Goal: Task Accomplishment & Management: Complete application form

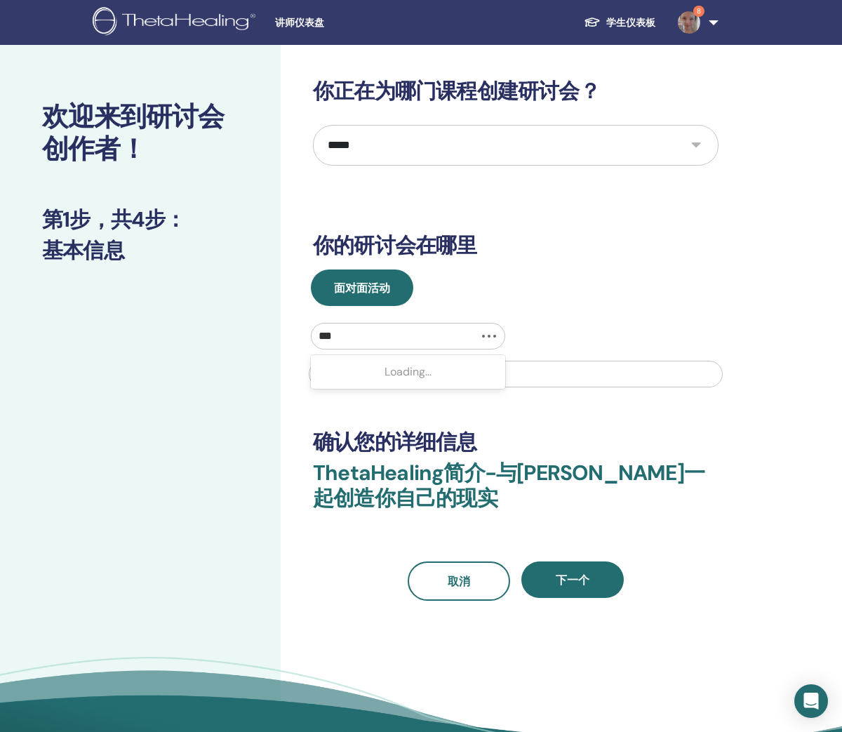
select select "*"
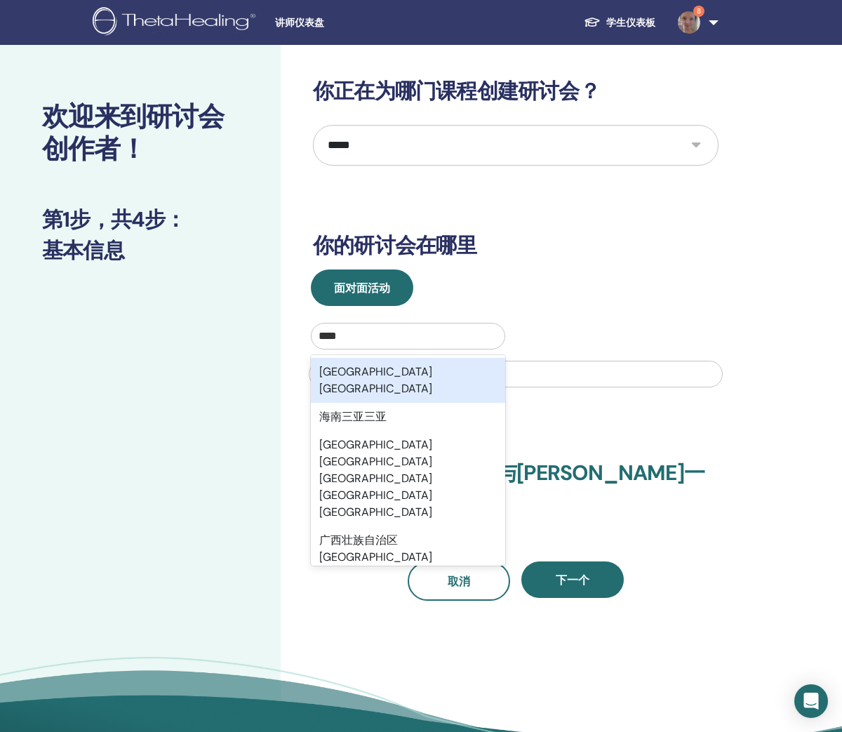
click at [401, 371] on div "海南省三亚市" at bounding box center [408, 380] width 194 height 45
type input "****"
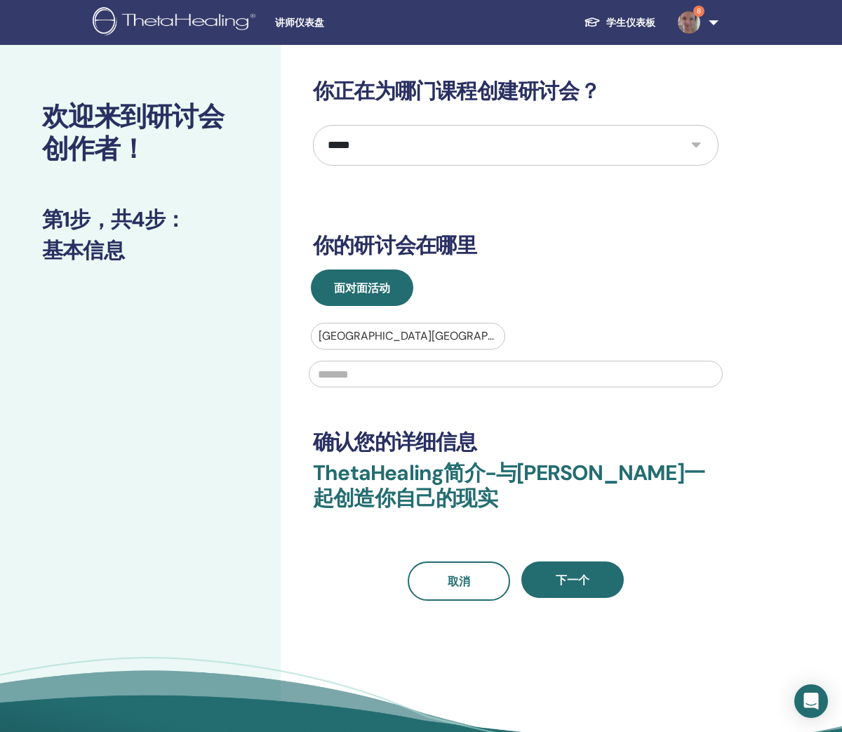
click at [401, 374] on input "text" at bounding box center [516, 374] width 414 height 27
type input "*"
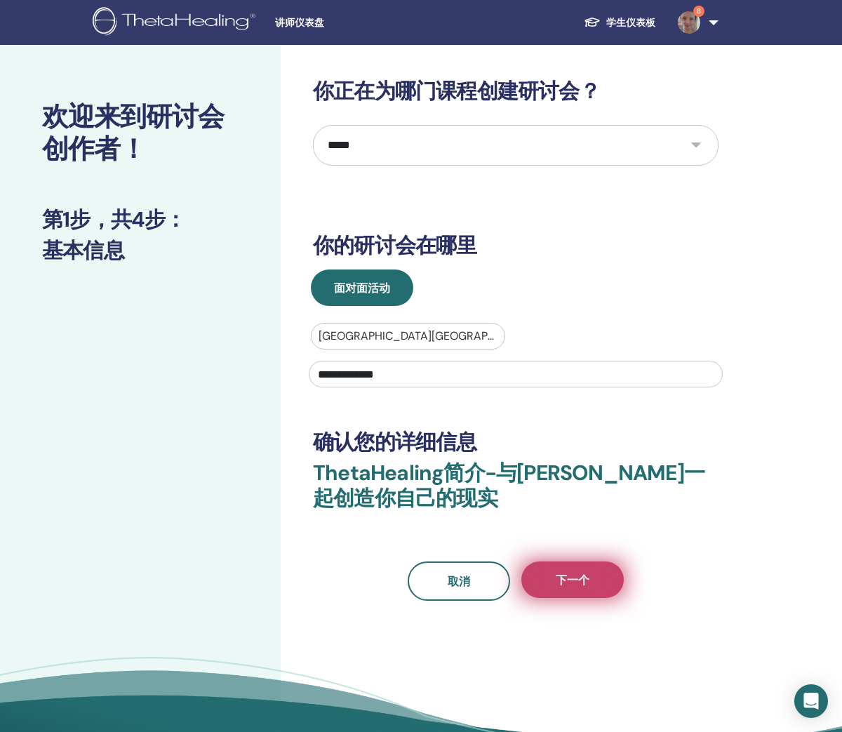
type input "**********"
click at [573, 589] on button "下一个" at bounding box center [572, 579] width 102 height 36
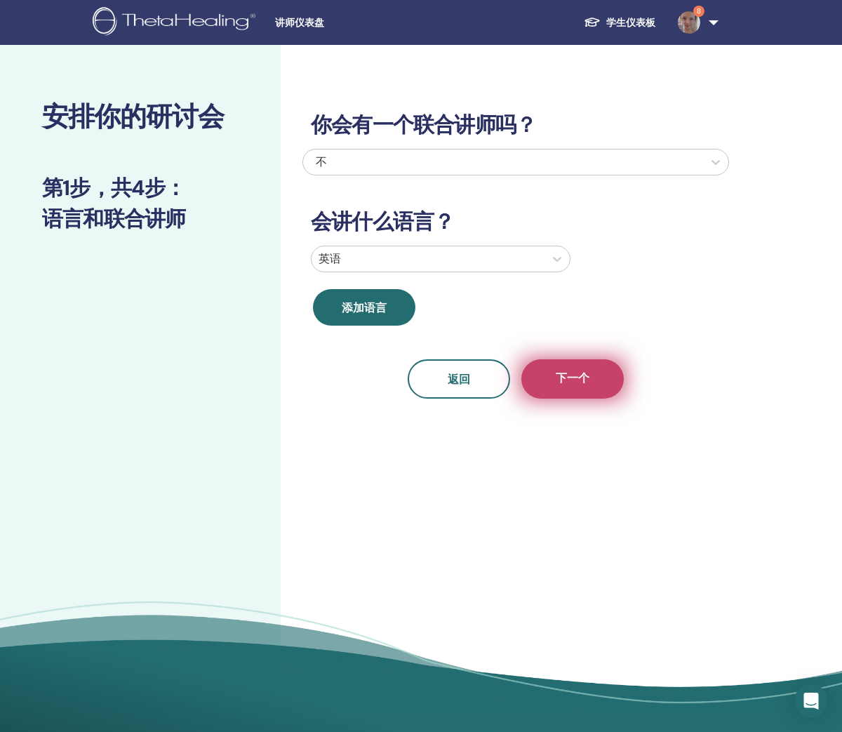
click at [596, 384] on button "下一个" at bounding box center [572, 378] width 102 height 39
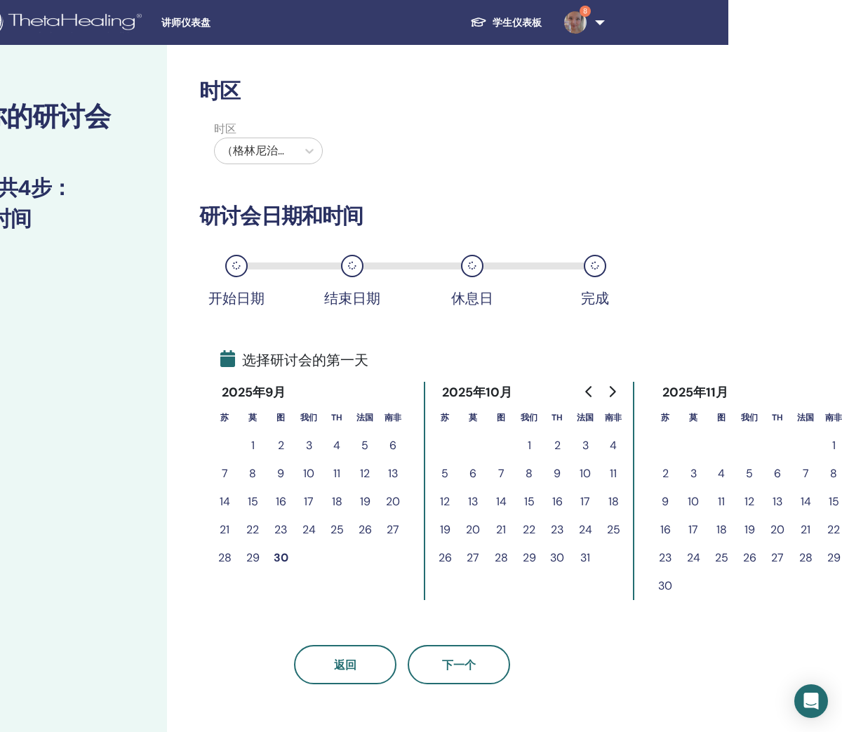
scroll to position [0, 119]
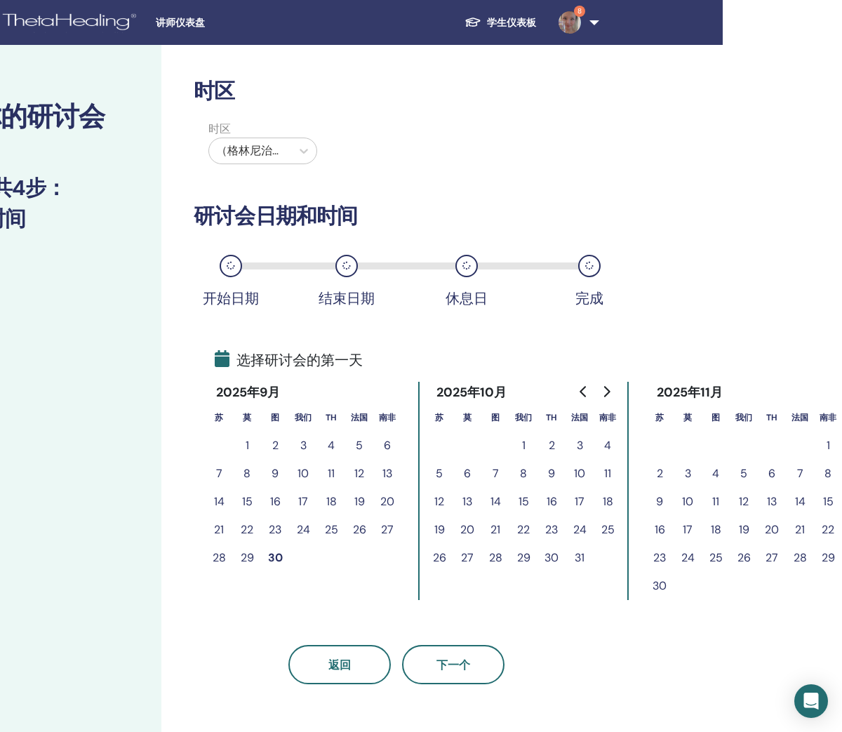
click at [274, 557] on button "30" at bounding box center [275, 558] width 28 height 28
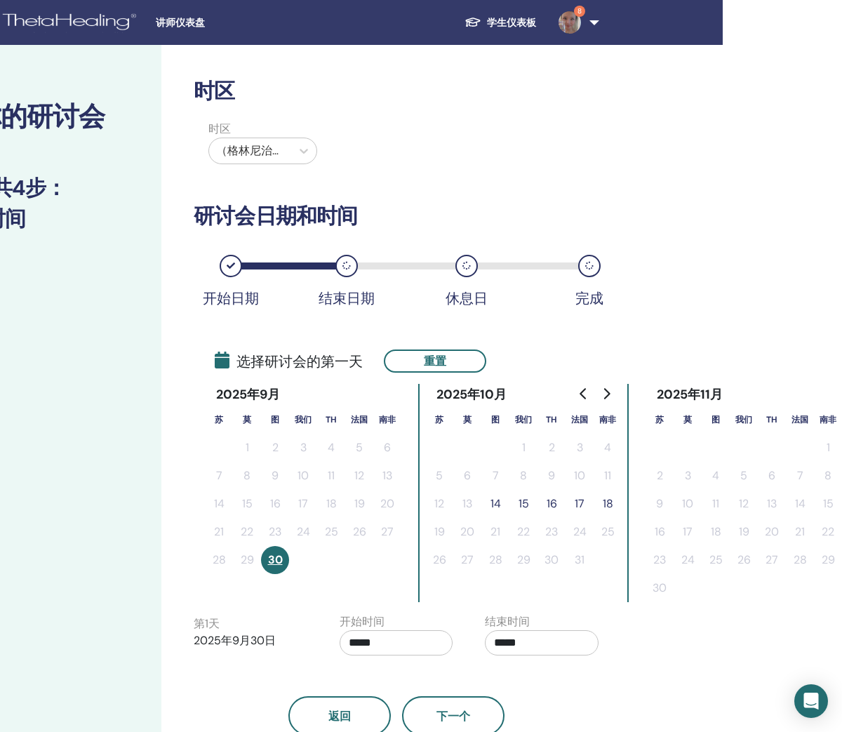
click at [280, 569] on button "30" at bounding box center [275, 560] width 28 height 28
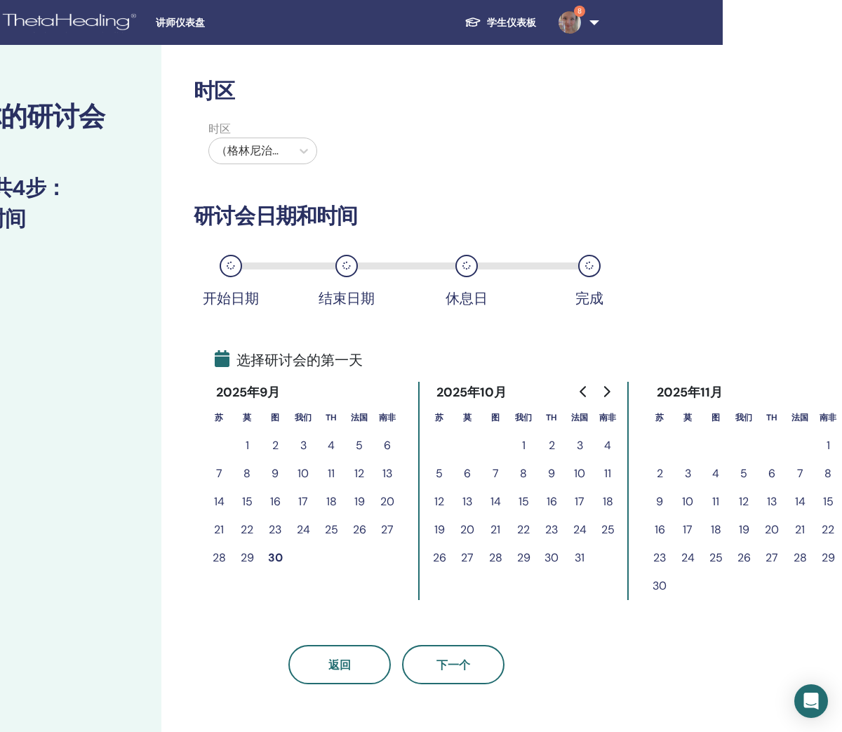
click at [279, 558] on button "30" at bounding box center [275, 558] width 28 height 28
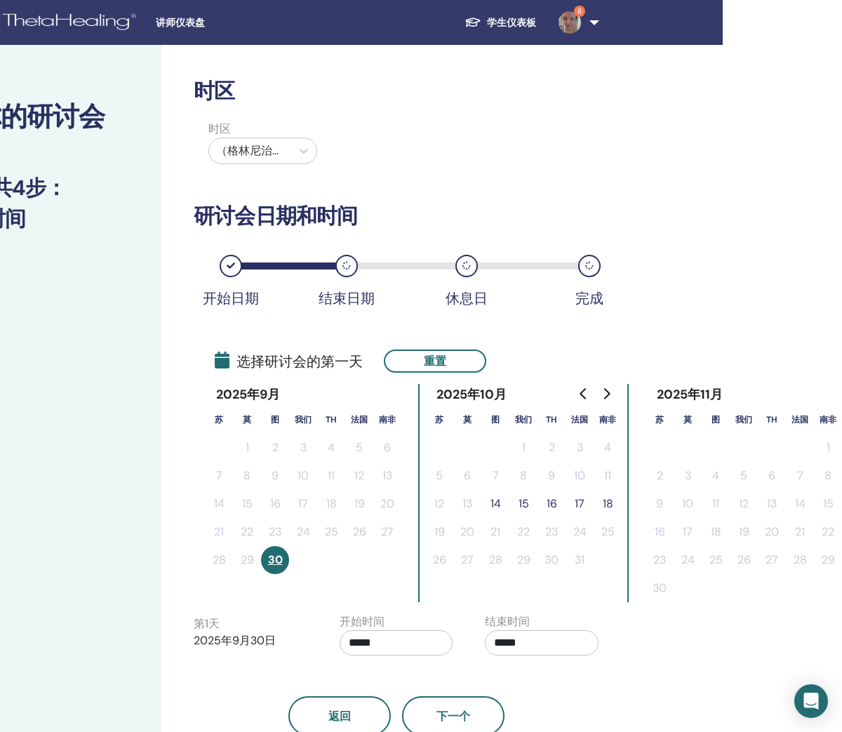
click at [526, 503] on button "15" at bounding box center [523, 504] width 28 height 28
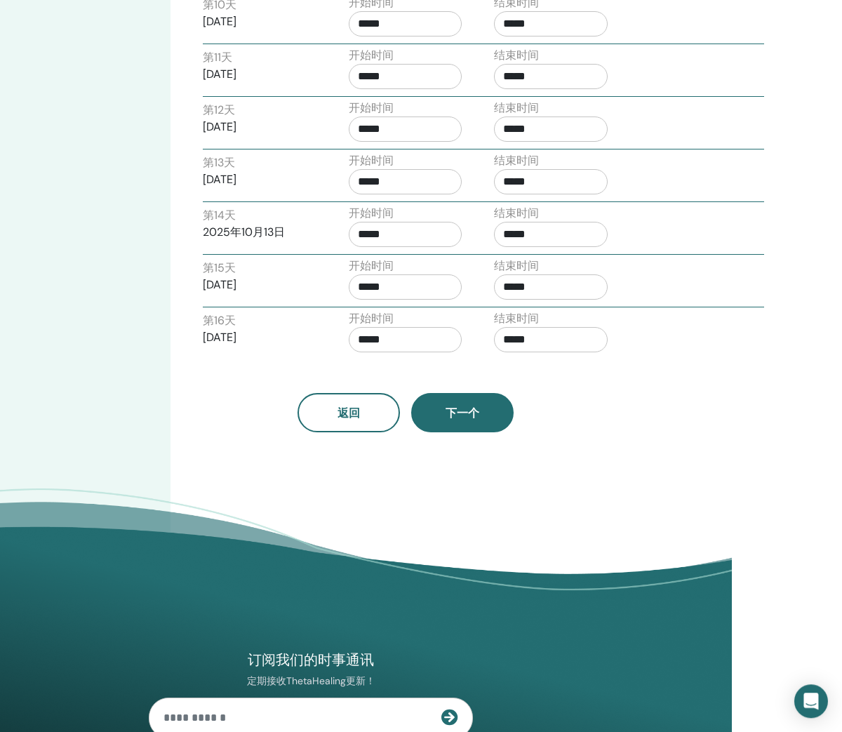
scroll to position [1090, 111]
click at [467, 425] on button "下一个" at bounding box center [461, 412] width 102 height 39
click at [452, 416] on span "下一个" at bounding box center [462, 413] width 34 height 15
click at [472, 410] on span "下一个" at bounding box center [462, 413] width 34 height 15
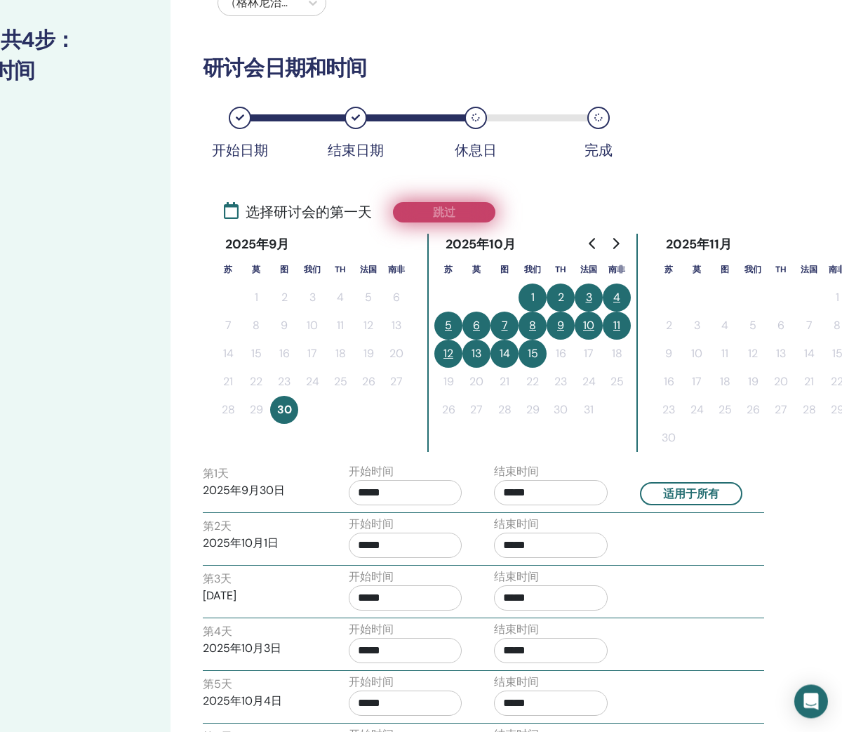
scroll to position [148, 111]
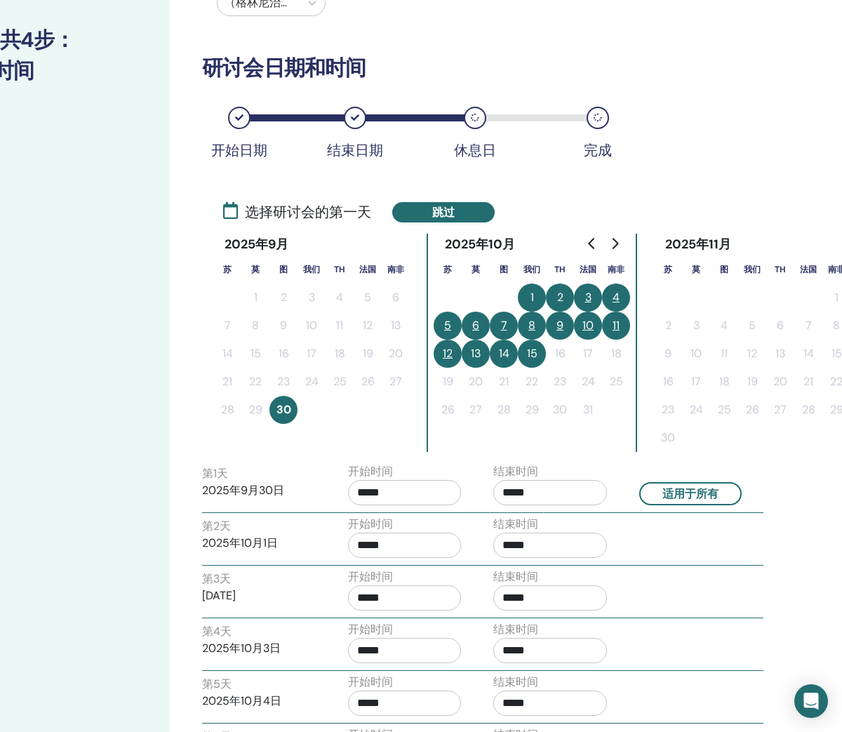
click at [482, 120] on div "休息日" at bounding box center [475, 118] width 22 height 22
click at [479, 114] on icon at bounding box center [475, 118] width 8 height 8
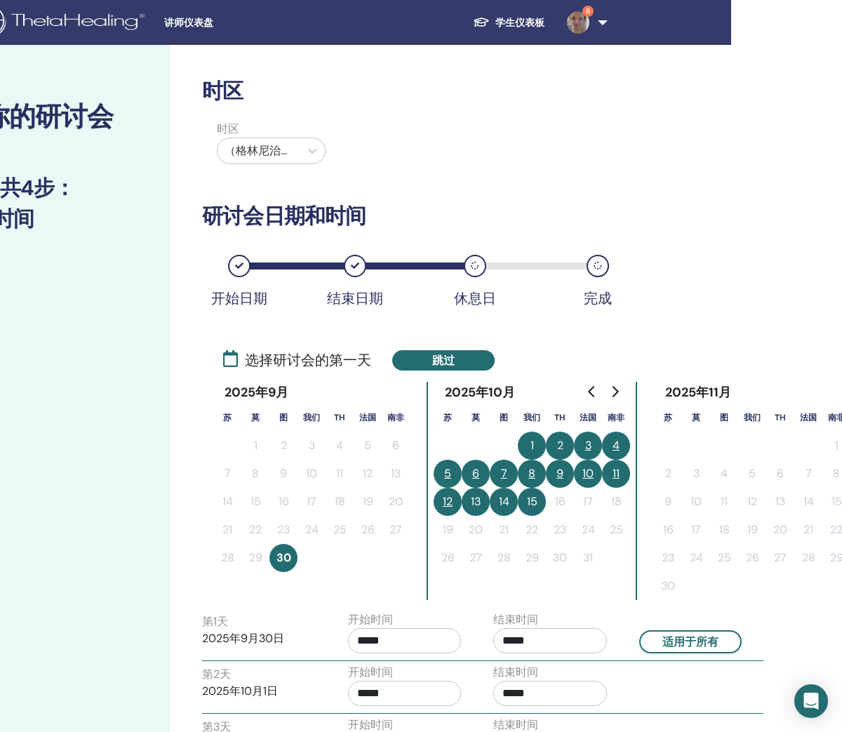
scroll to position [11, 110]
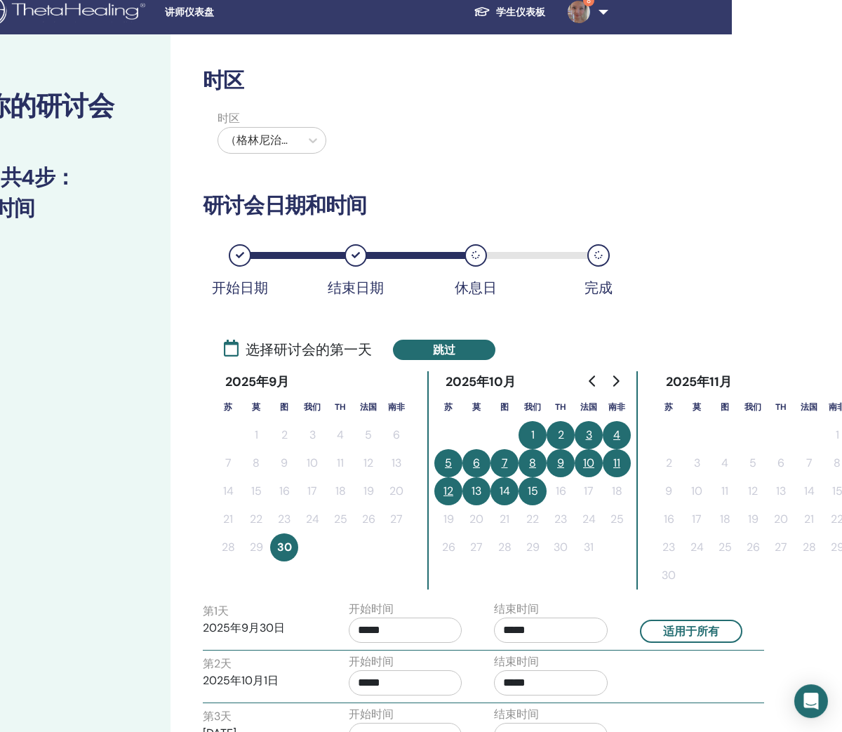
click at [532, 431] on button "1" at bounding box center [533, 435] width 28 height 28
click at [285, 546] on button "30" at bounding box center [284, 547] width 28 height 28
click at [534, 455] on button "8" at bounding box center [533, 463] width 28 height 28
click at [555, 464] on button "9" at bounding box center [560, 463] width 28 height 28
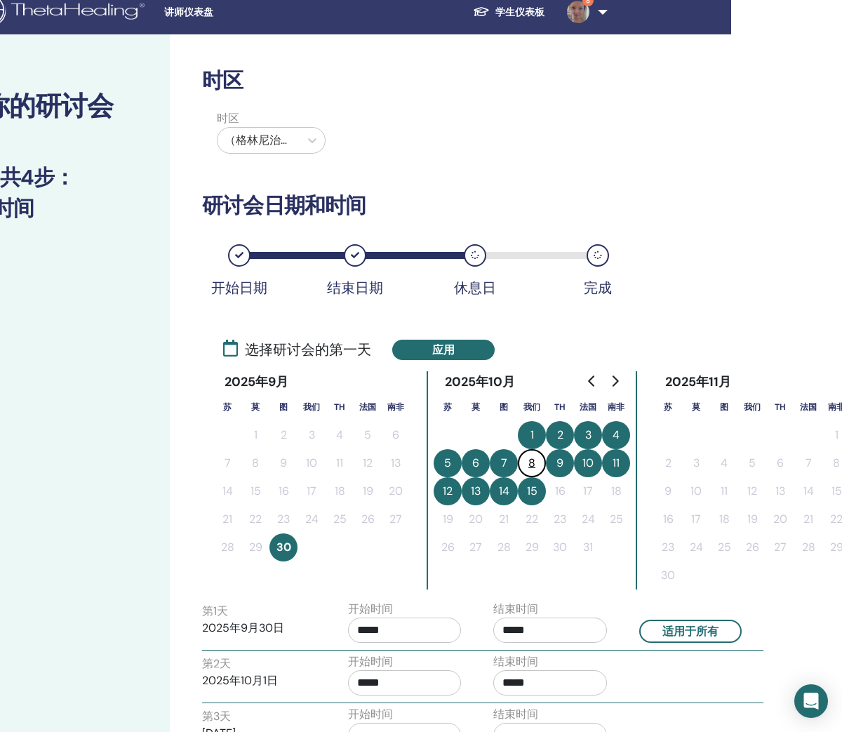
click at [563, 465] on button "9" at bounding box center [560, 463] width 28 height 28
click at [531, 467] on button "8" at bounding box center [532, 463] width 28 height 28
click at [530, 463] on button "8" at bounding box center [532, 463] width 28 height 28
click at [538, 465] on button "8" at bounding box center [532, 463] width 28 height 28
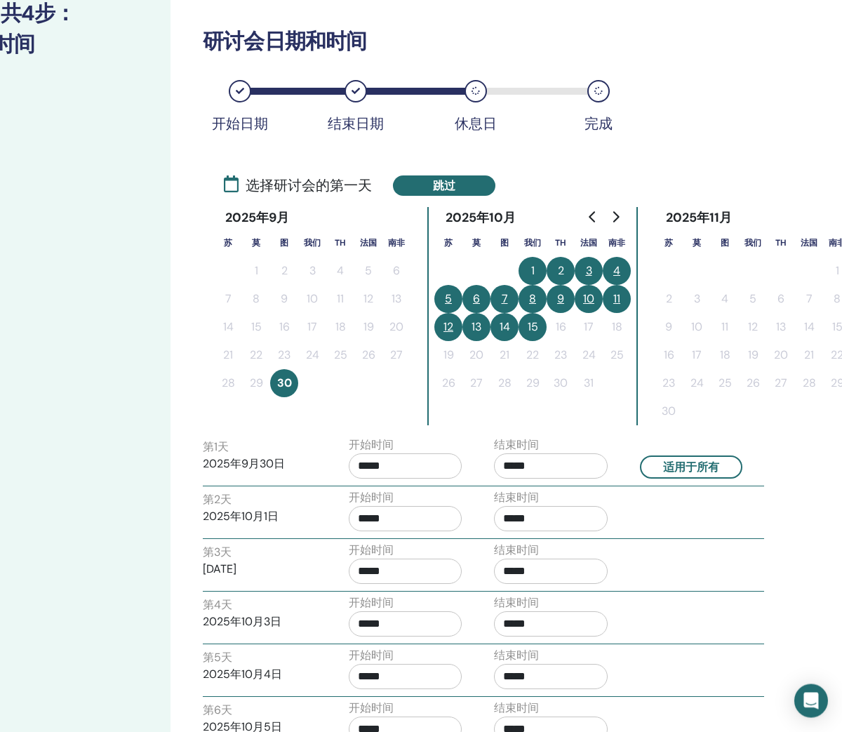
scroll to position [168, 110]
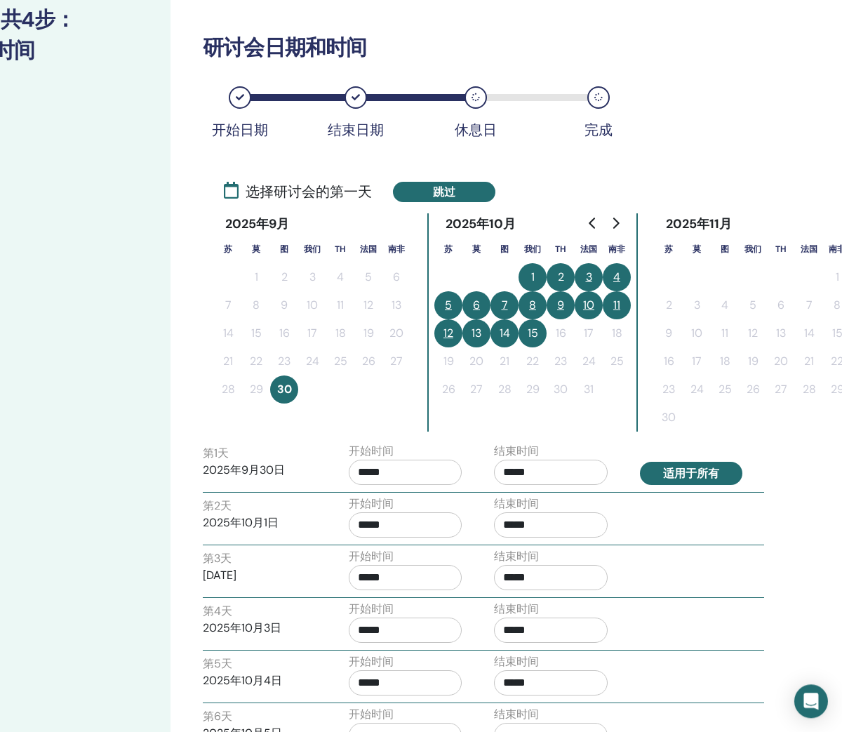
click at [695, 473] on button "适用于所有" at bounding box center [691, 473] width 102 height 23
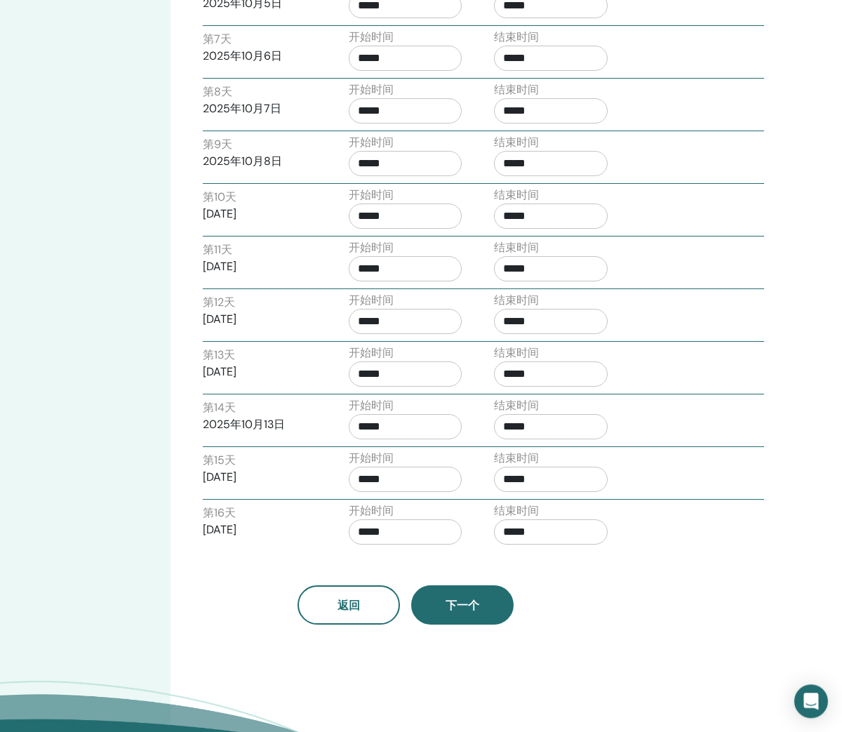
scroll to position [898, 111]
click at [455, 606] on span "下一个" at bounding box center [462, 605] width 34 height 15
click at [462, 613] on button "下一个" at bounding box center [461, 604] width 102 height 39
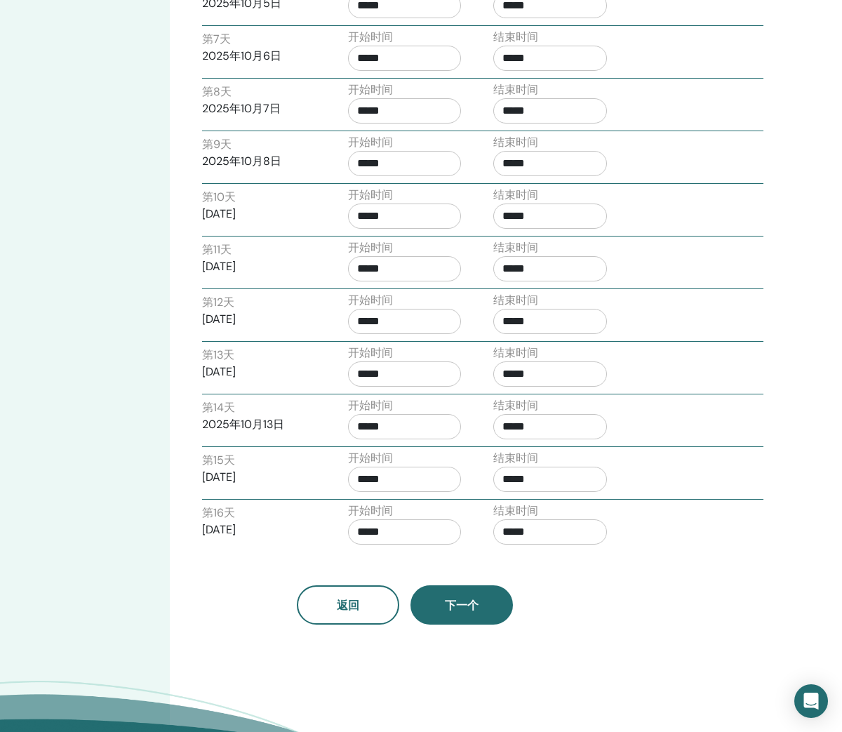
click at [462, 613] on button "下一个" at bounding box center [461, 604] width 102 height 39
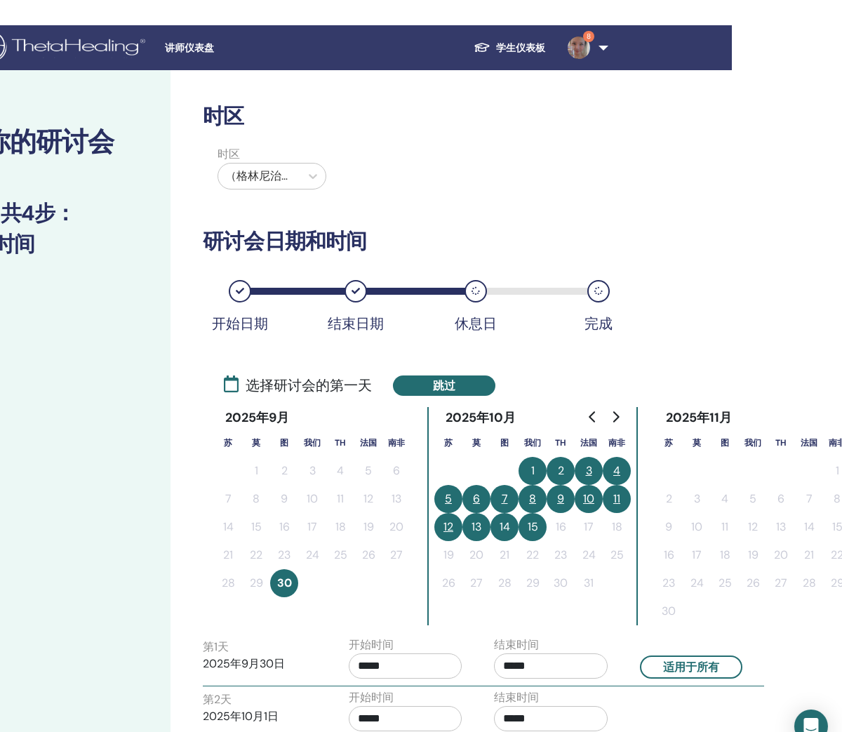
scroll to position [0, 111]
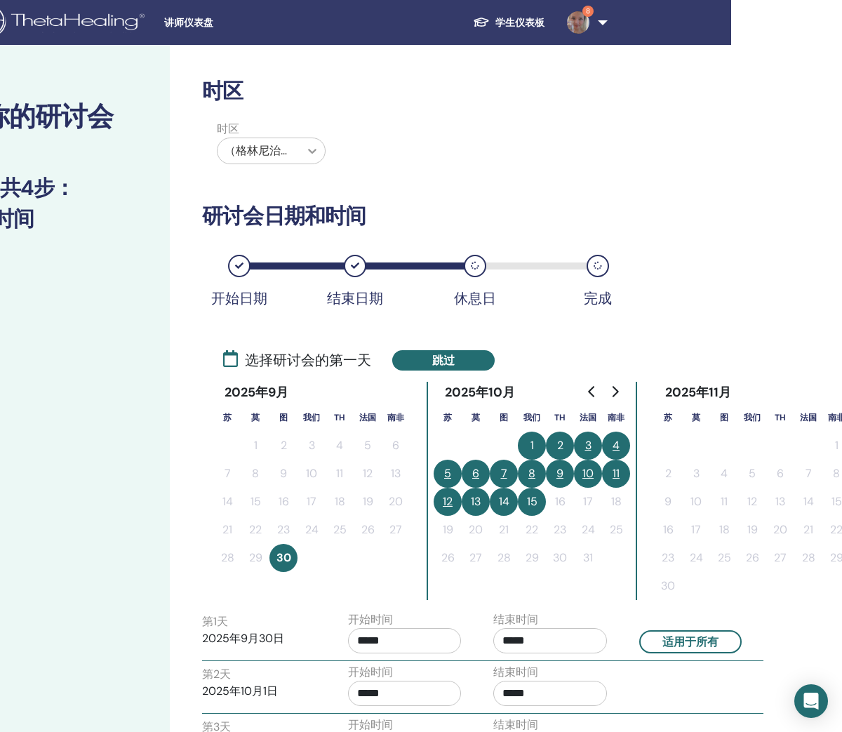
click at [305, 154] on icon at bounding box center [312, 151] width 14 height 14
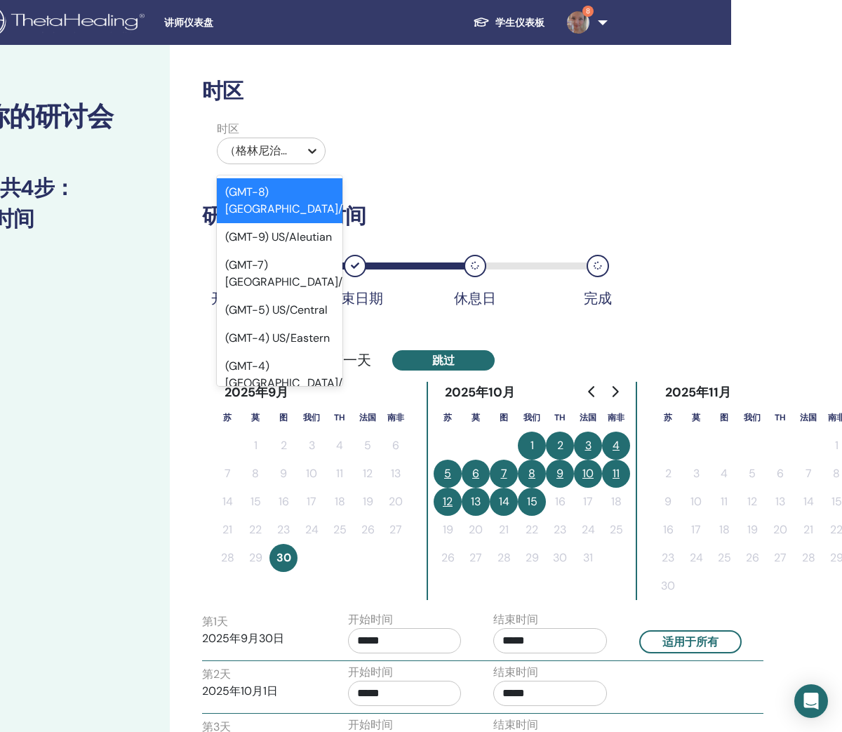
scroll to position [0, 110]
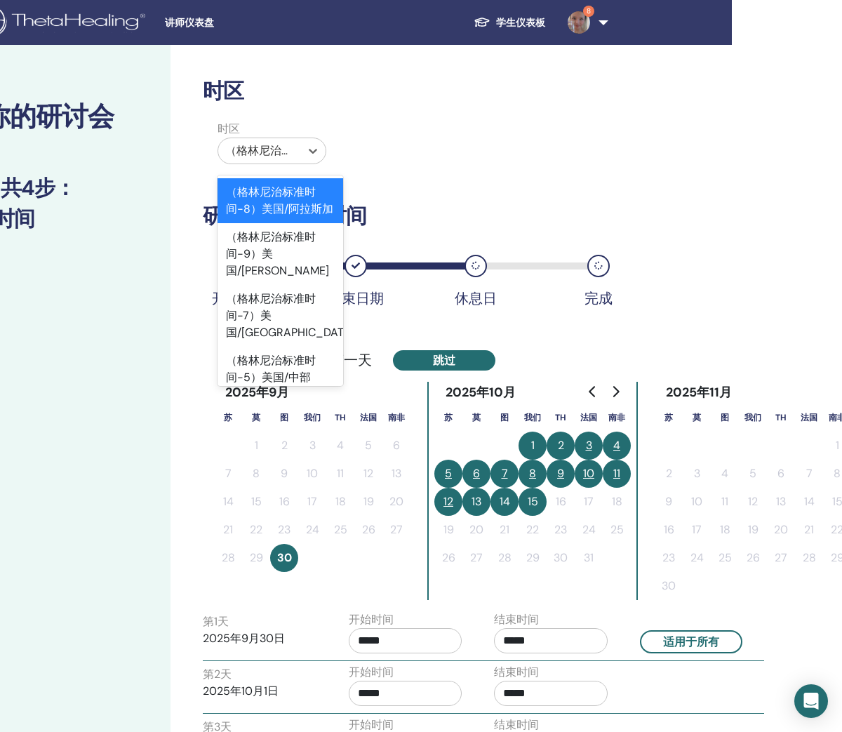
click at [303, 208] on div "（格林尼治标准时间-8）美国/阿拉斯加" at bounding box center [281, 200] width 126 height 45
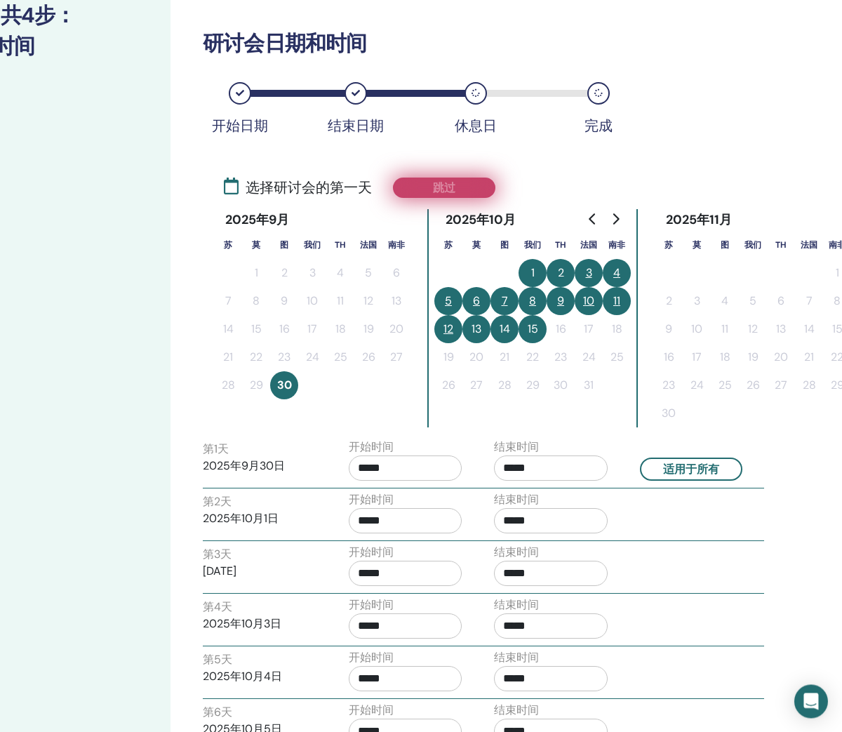
scroll to position [173, 111]
click at [445, 183] on button "跳过" at bounding box center [443, 188] width 102 height 20
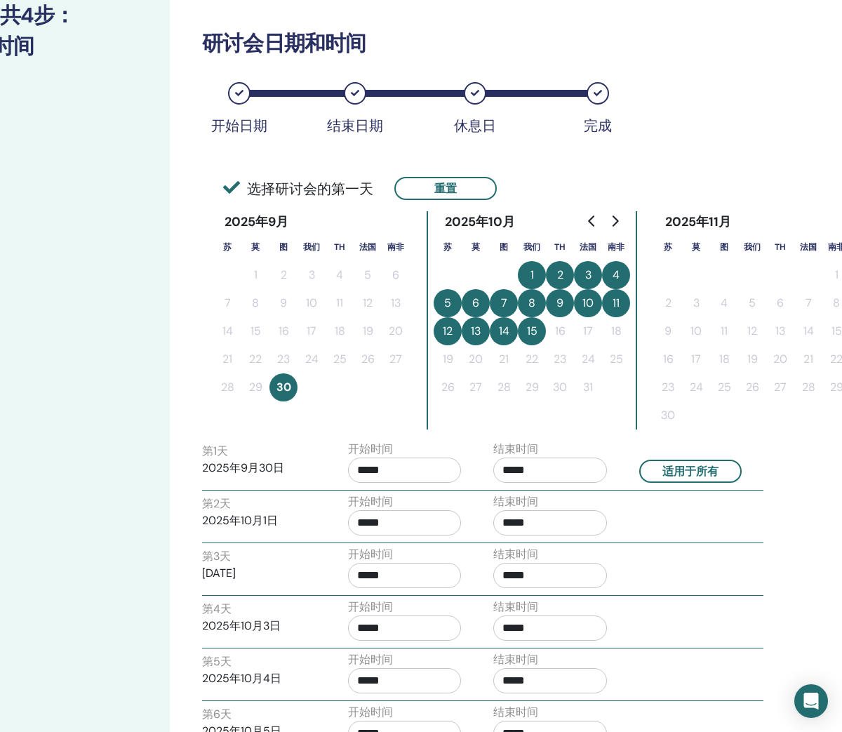
click at [483, 93] on div "休息日" at bounding box center [475, 93] width 22 height 22
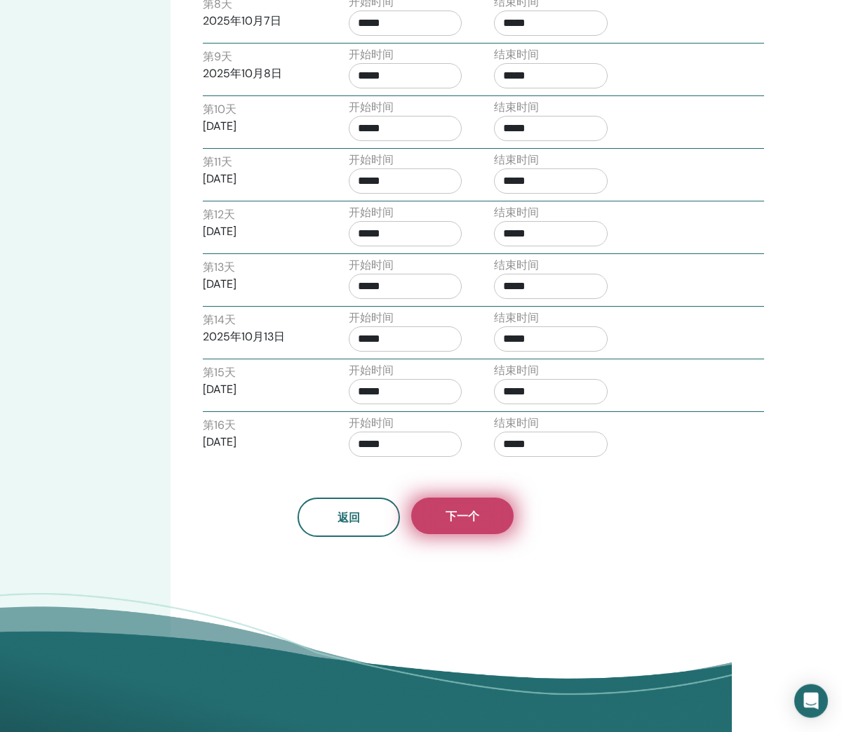
scroll to position [988, 111]
click at [469, 518] on span "下一个" at bounding box center [462, 516] width 34 height 15
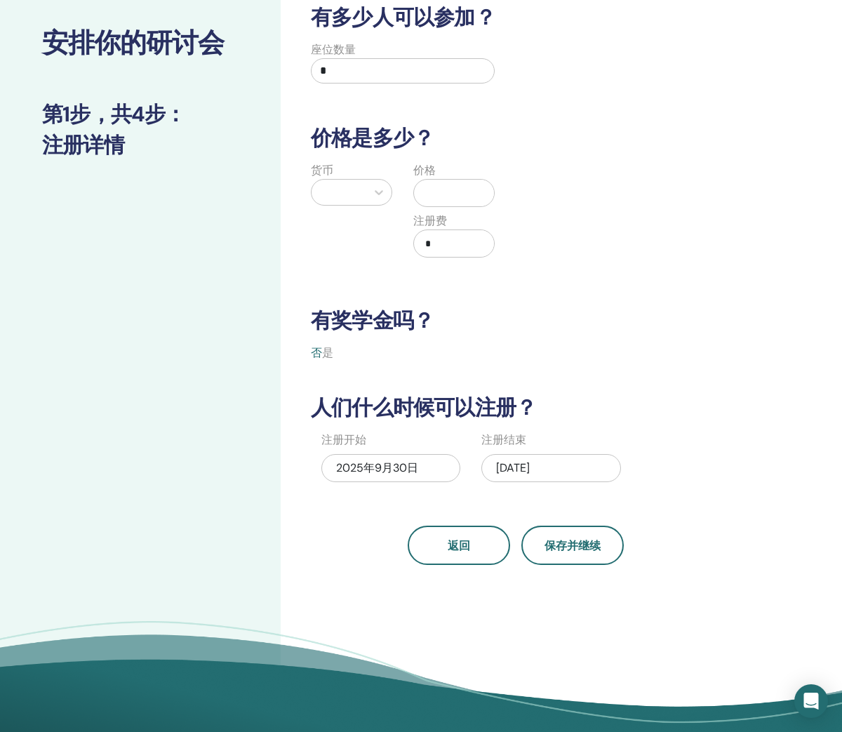
scroll to position [0, 0]
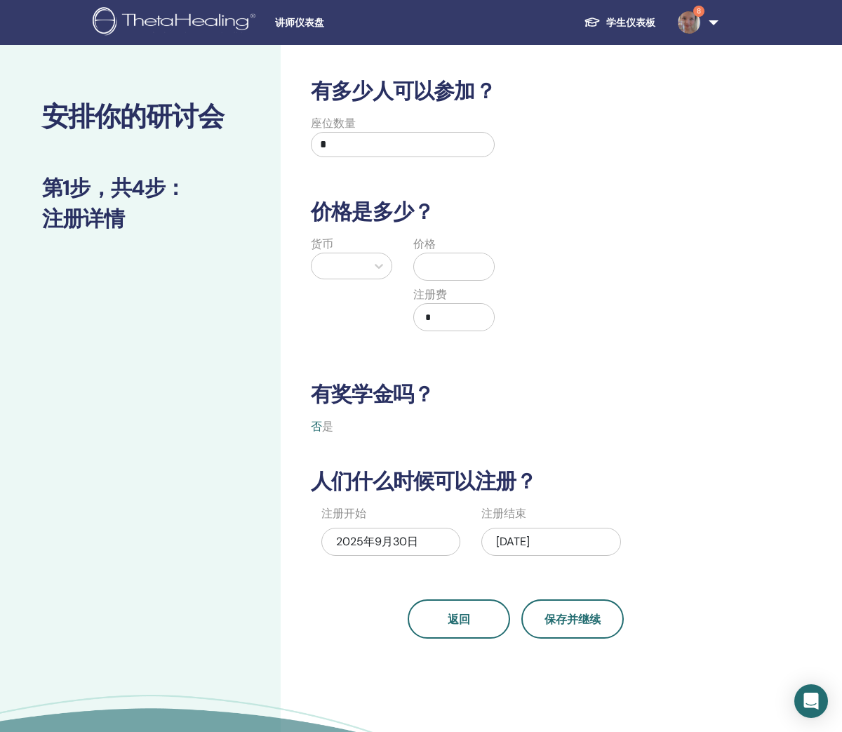
click at [394, 141] on input "*" at bounding box center [403, 144] width 184 height 25
type input "*"
click at [358, 267] on div at bounding box center [339, 266] width 41 height 20
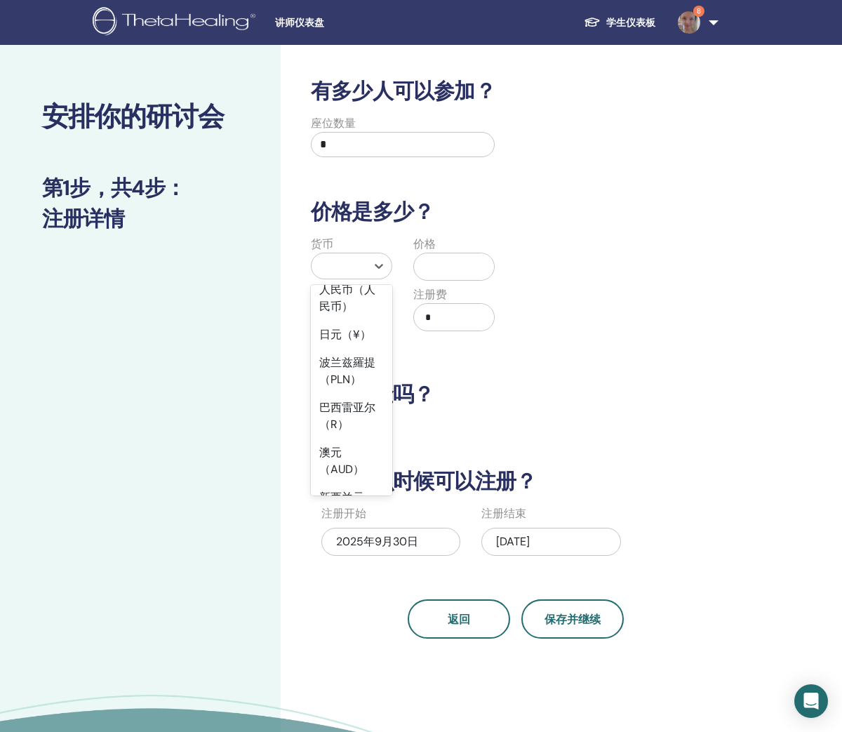
scroll to position [260, 0]
click at [352, 320] on div "人民币（人民币）" at bounding box center [351, 297] width 81 height 45
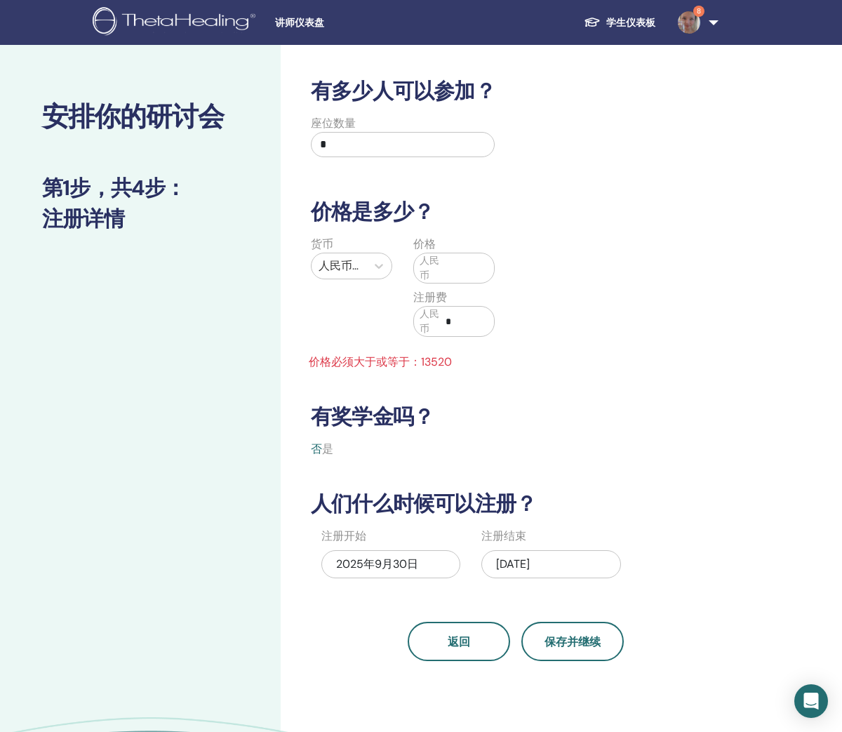
click at [448, 267] on input "text" at bounding box center [467, 268] width 54 height 27
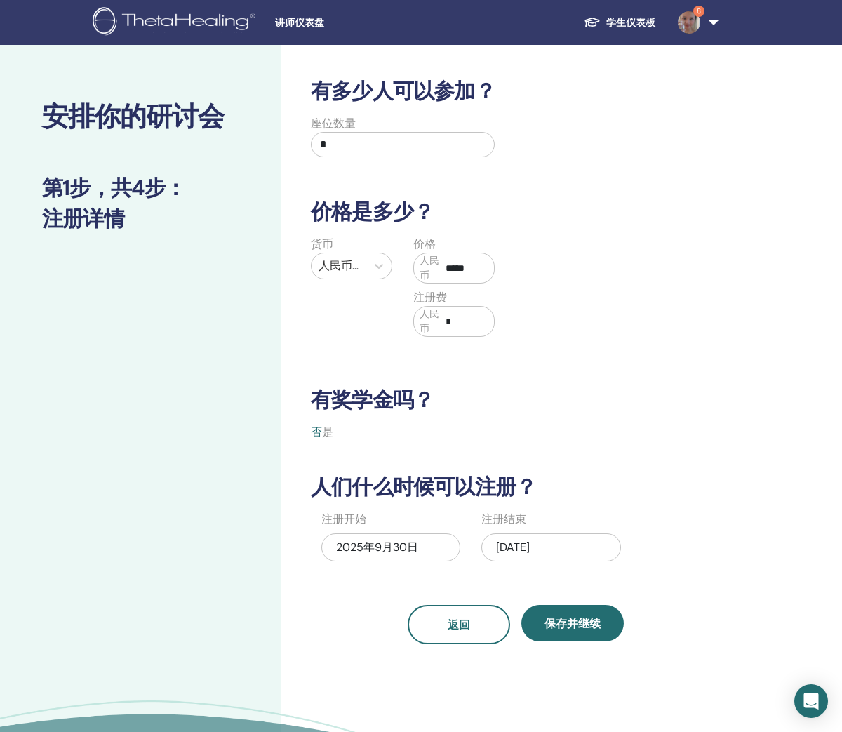
type input "*****"
click at [461, 323] on input "*" at bounding box center [467, 321] width 54 height 27
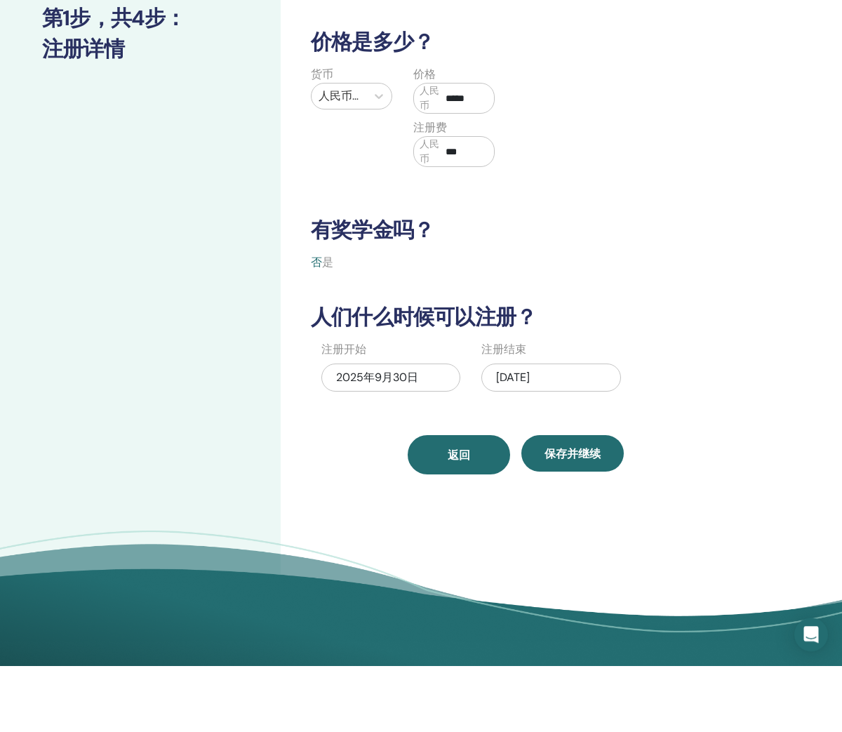
scroll to position [110, 0]
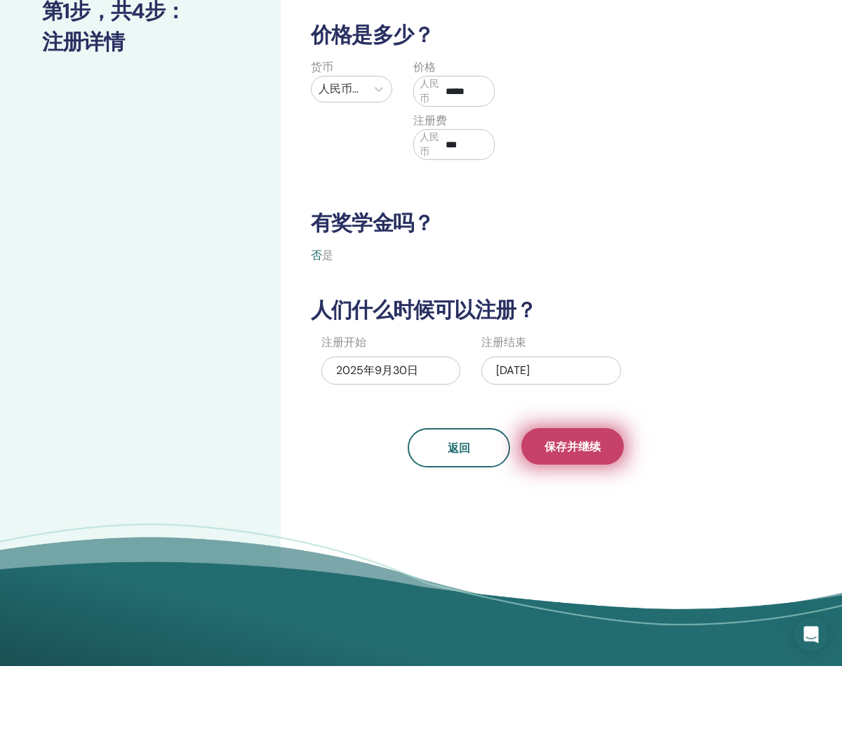
type input "***"
click at [561, 506] on span "保存并继续" at bounding box center [573, 513] width 56 height 15
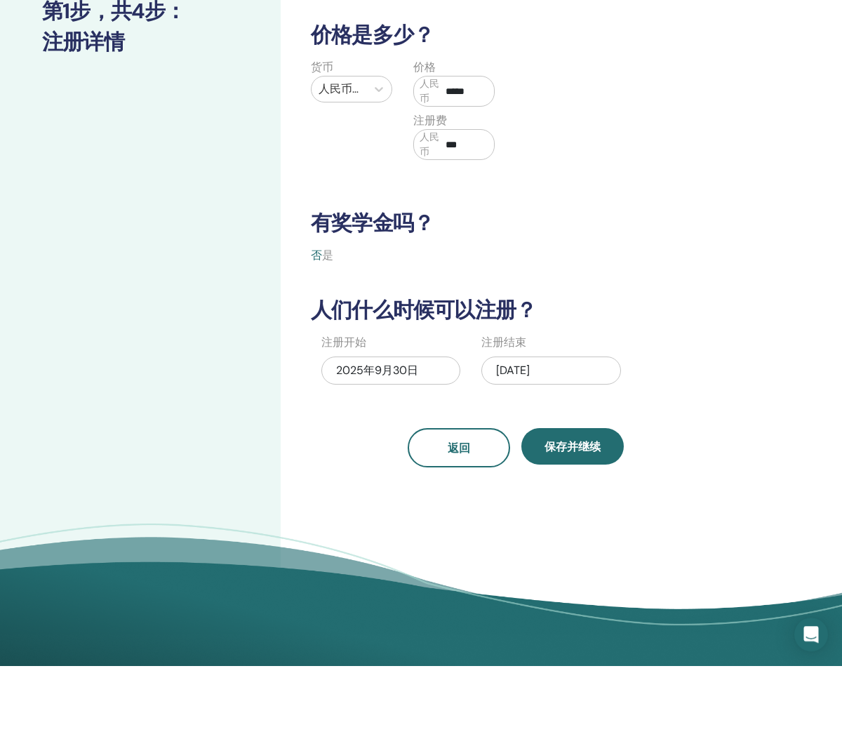
scroll to position [176, 0]
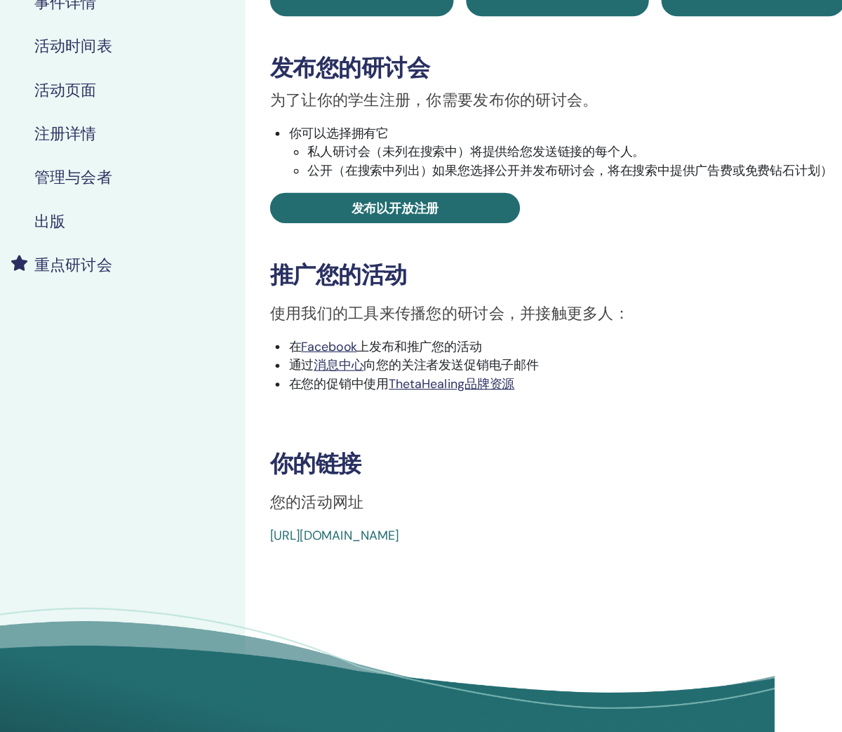
scroll to position [189, 0]
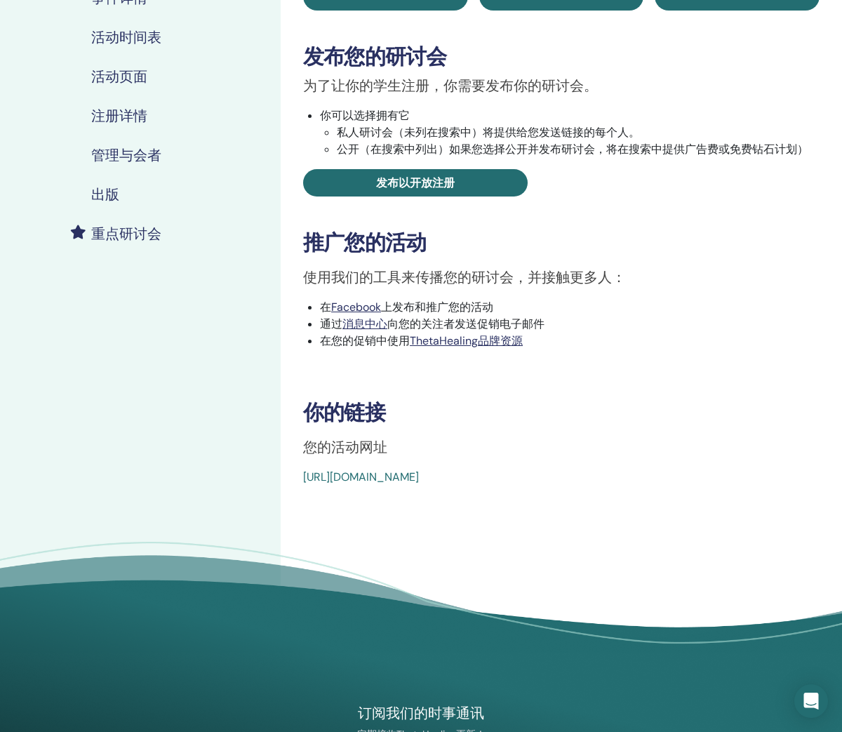
click at [728, 293] on div "使用我们的工具来传播您的研讨会，并接触更多人： 在 Facebook 上发布和推广您的活动 通过 消息中心 向您的关注者发送促销电子邮件 在您的促销 中使用 …" at bounding box center [562, 317] width 538 height 100
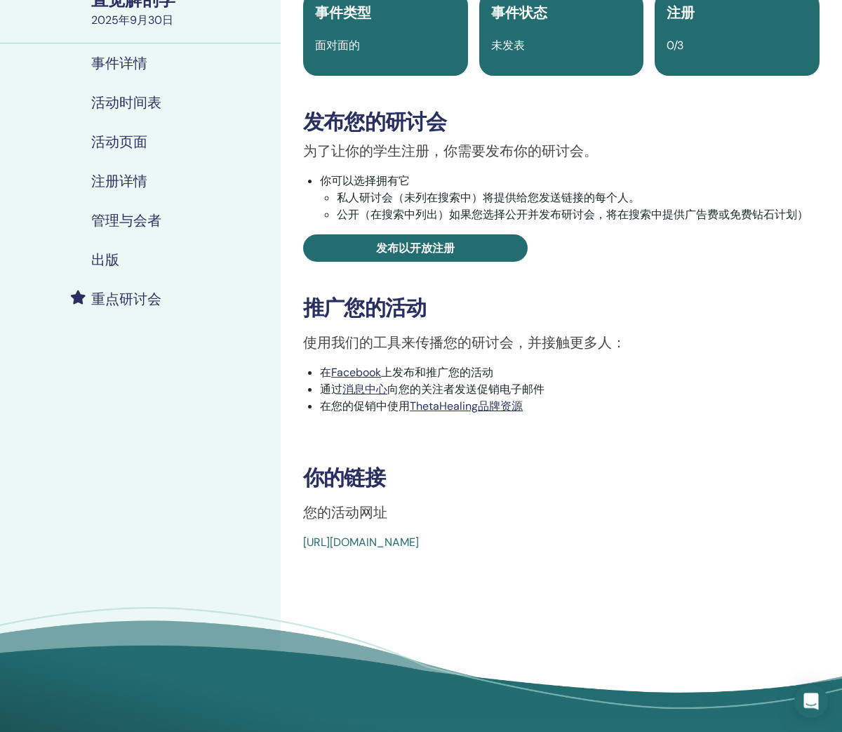
scroll to position [0, 0]
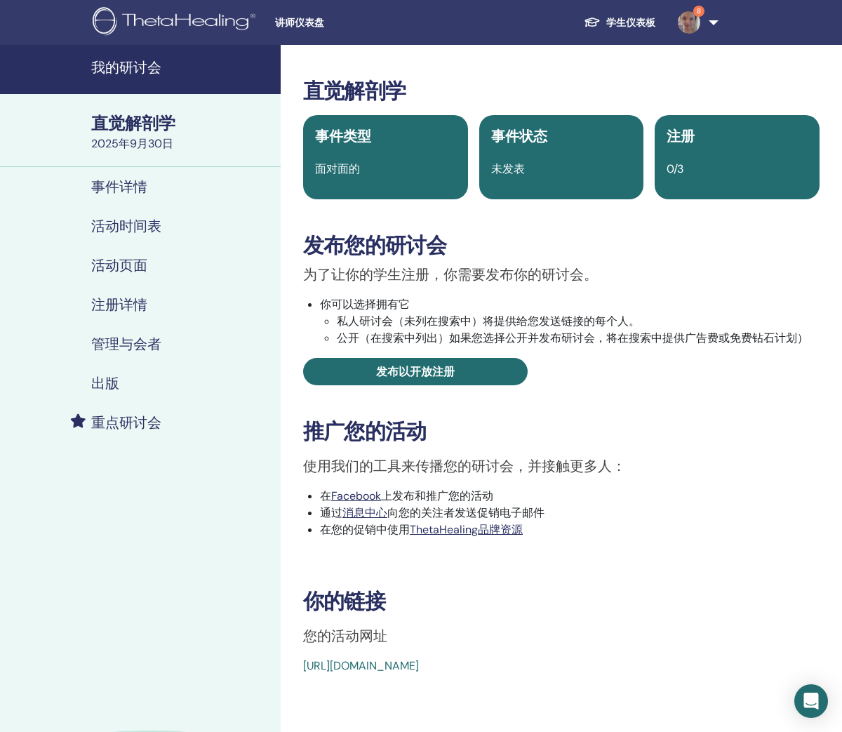
click at [131, 390] on div "出版" at bounding box center [140, 383] width 258 height 17
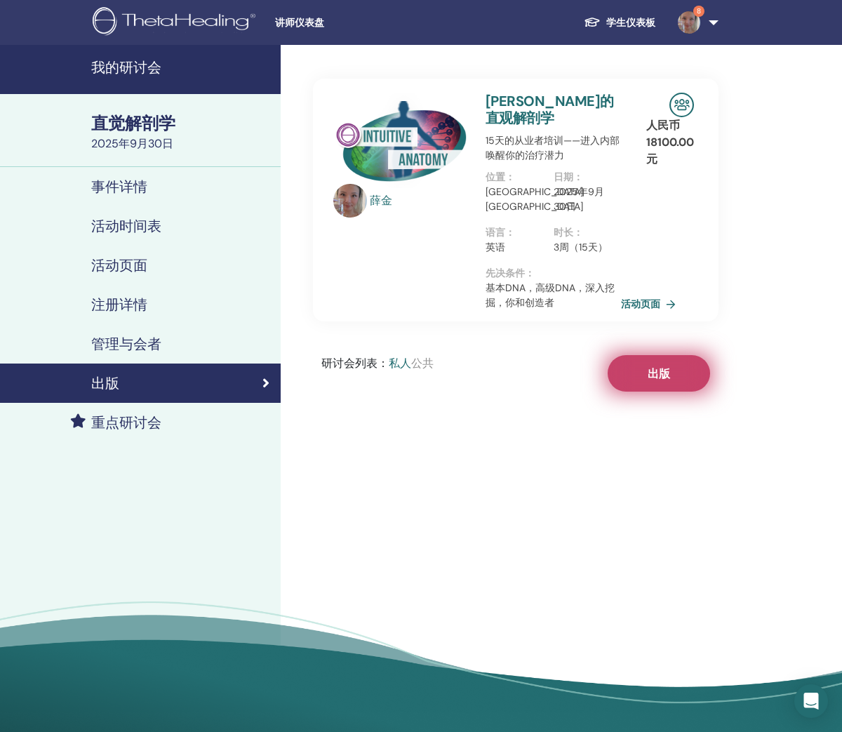
click at [650, 366] on span "出版" at bounding box center [659, 373] width 22 height 15
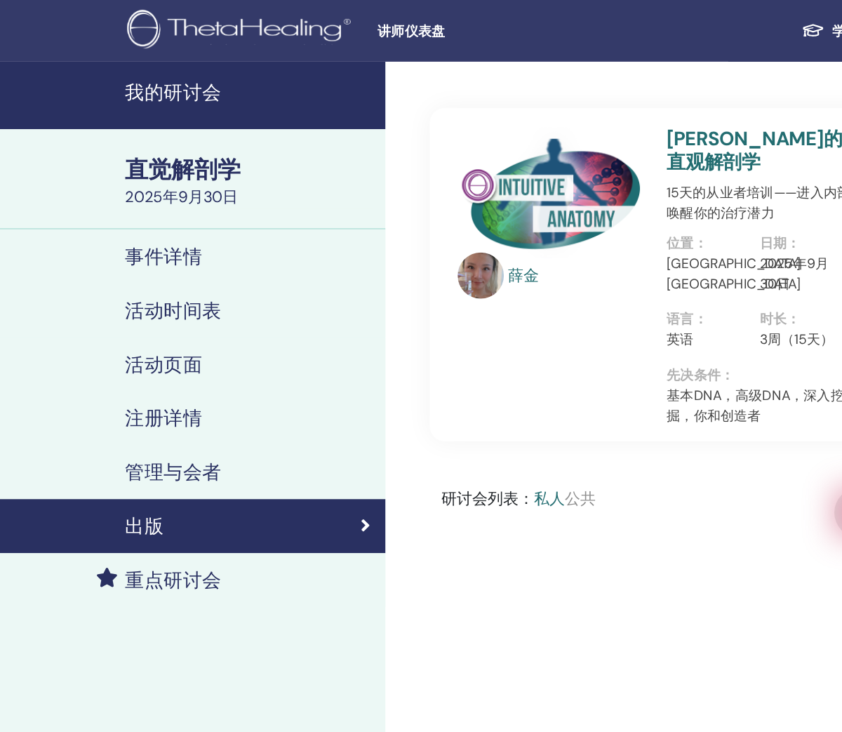
click at [671, 360] on html "讲师仪表盘 学生仪表板 8 xj xue jin My ThetaLearning My ThetaHealers My Seminars Wishlist …" at bounding box center [421, 366] width 842 height 732
click at [652, 279] on html "讲师仪表盘 学生仪表板 8 xj xue jin My ThetaLearning My ThetaHealers My Seminars Wishlist …" at bounding box center [421, 366] width 842 height 732
click at [648, 293] on html "讲师仪表盘 学生仪表板 8 xj xue jin My ThetaLearning My ThetaHealers My Seminars Wishlist …" at bounding box center [421, 366] width 842 height 732
click at [645, 281] on html "讲师仪表盘 学生仪表板 8 xj xue jin My ThetaLearning My ThetaHealers My Seminars Wishlist …" at bounding box center [421, 366] width 842 height 732
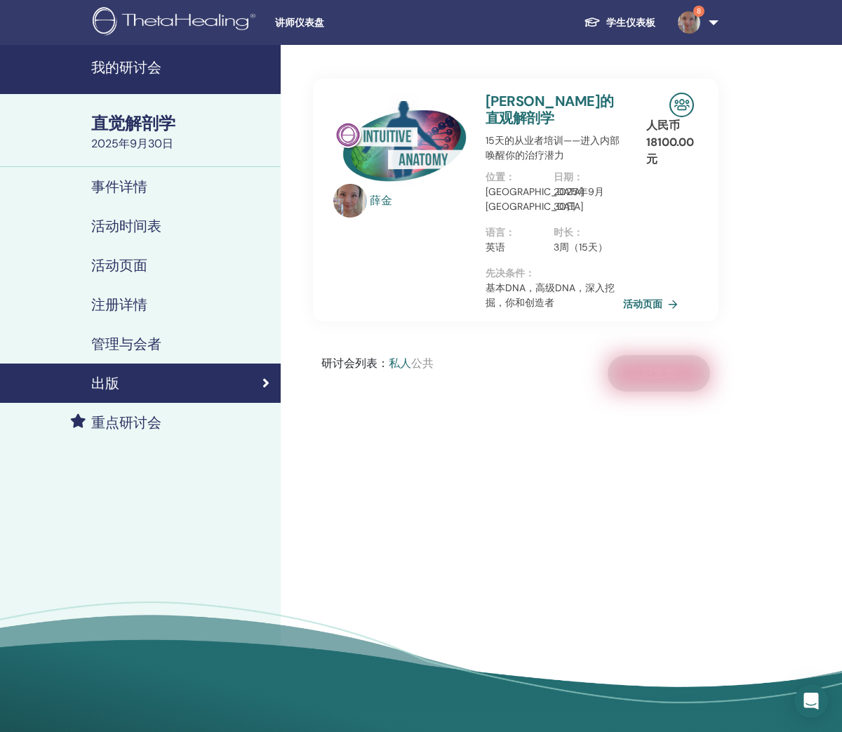
click at [660, 294] on link "活动页面" at bounding box center [653, 303] width 60 height 21
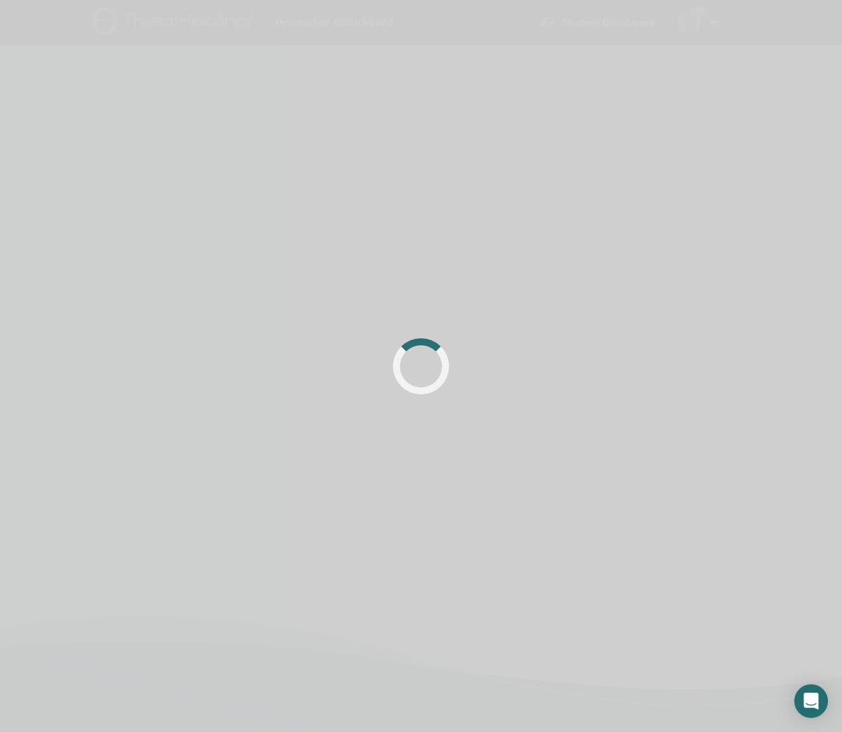
scroll to position [7, 0]
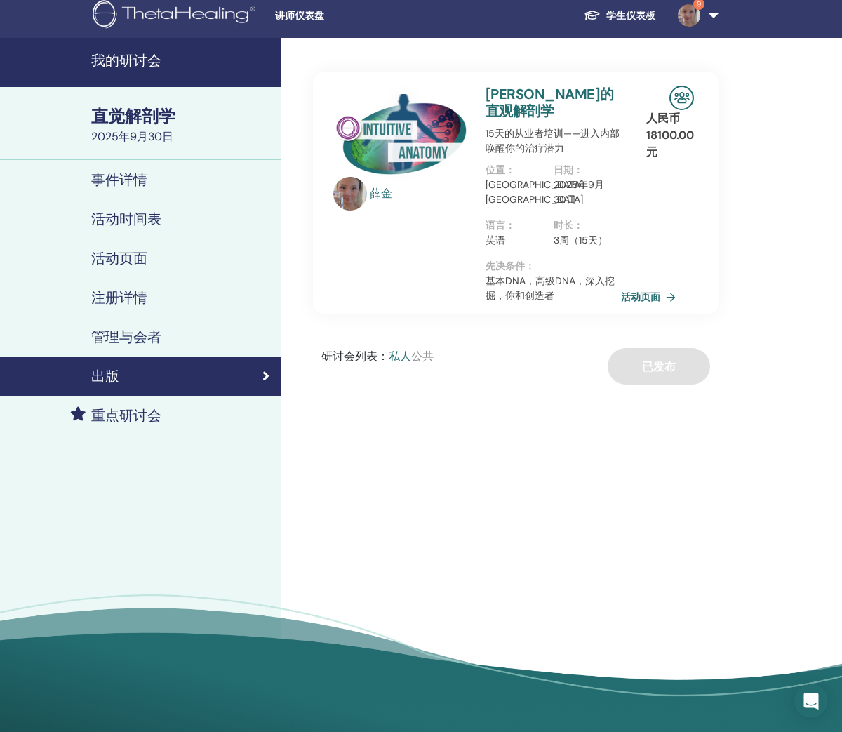
click at [423, 349] on span "公共" at bounding box center [422, 356] width 22 height 15
click at [407, 349] on span "私人" at bounding box center [400, 356] width 22 height 15
click at [210, 308] on link "注册详情" at bounding box center [140, 297] width 281 height 39
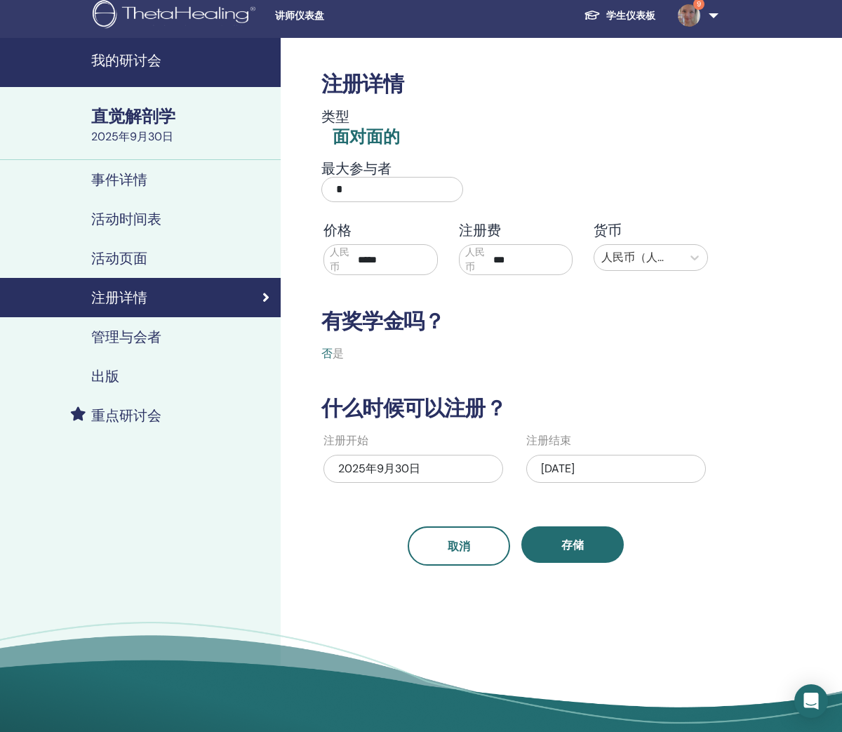
click at [213, 382] on div "出版" at bounding box center [140, 376] width 258 height 17
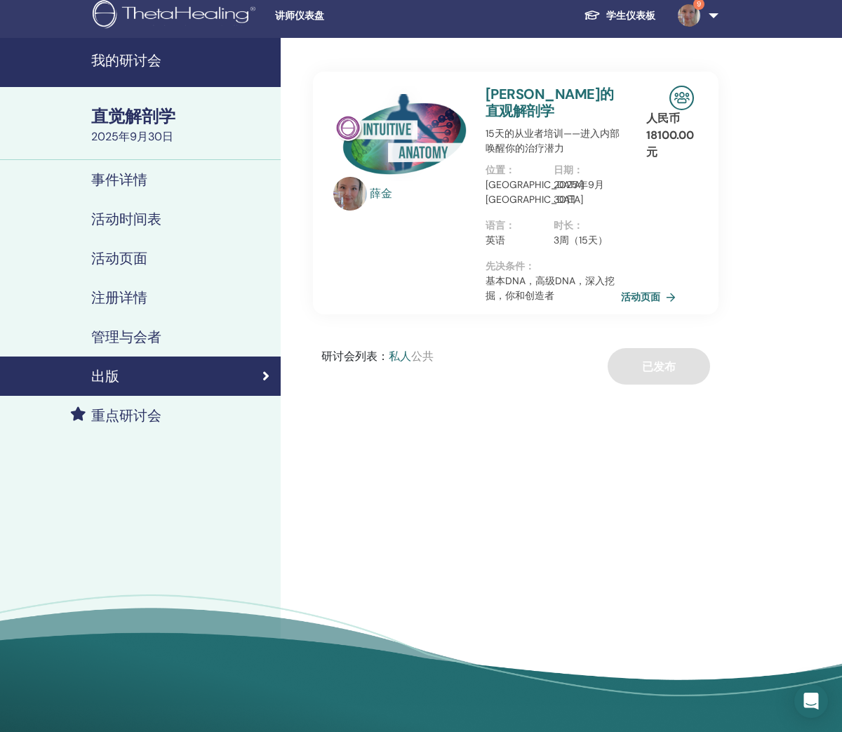
click at [184, 402] on link "重点研讨会" at bounding box center [140, 415] width 281 height 39
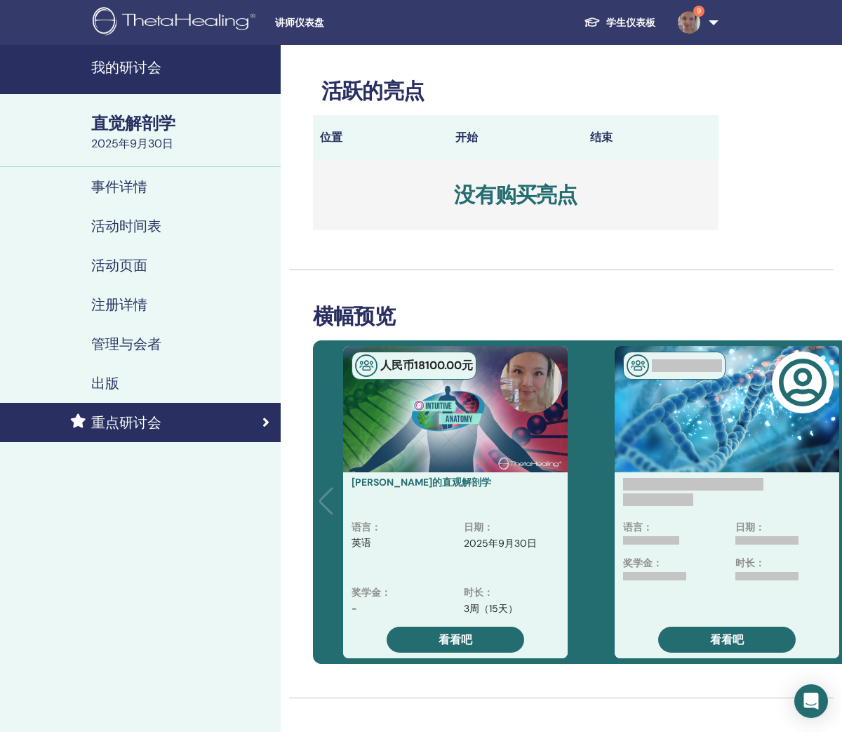
click at [222, 379] on div "出版" at bounding box center [140, 383] width 258 height 17
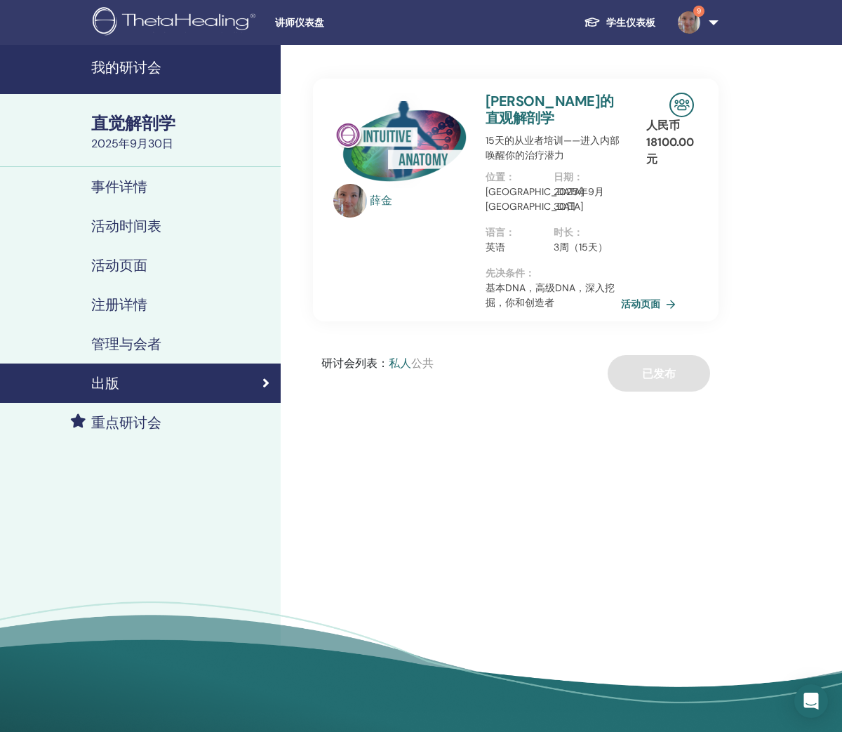
click at [168, 298] on div "注册详情" at bounding box center [140, 304] width 258 height 17
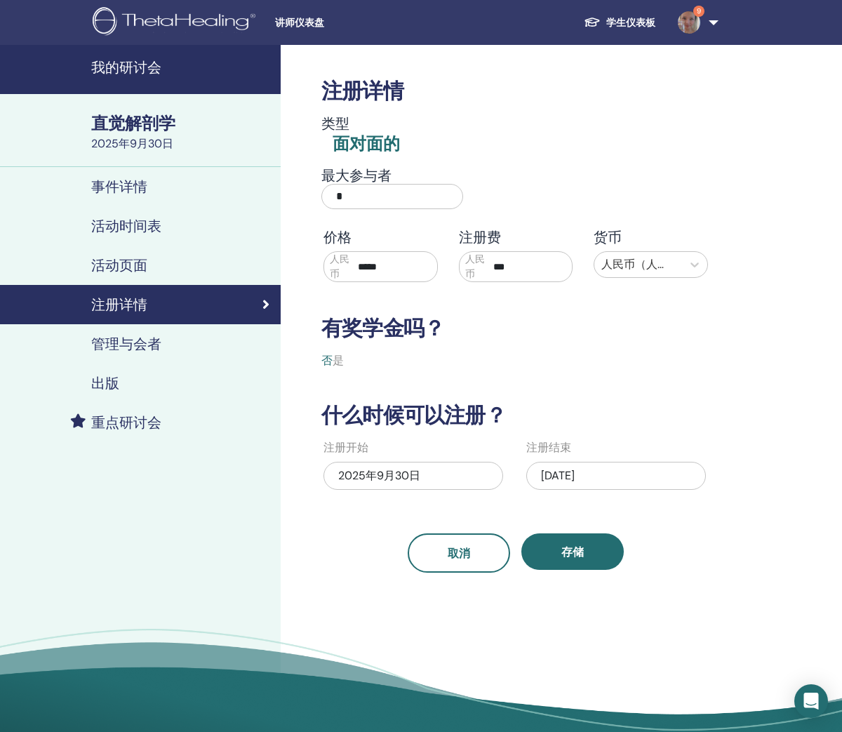
click at [197, 338] on div "管理与会者" at bounding box center [140, 343] width 258 height 17
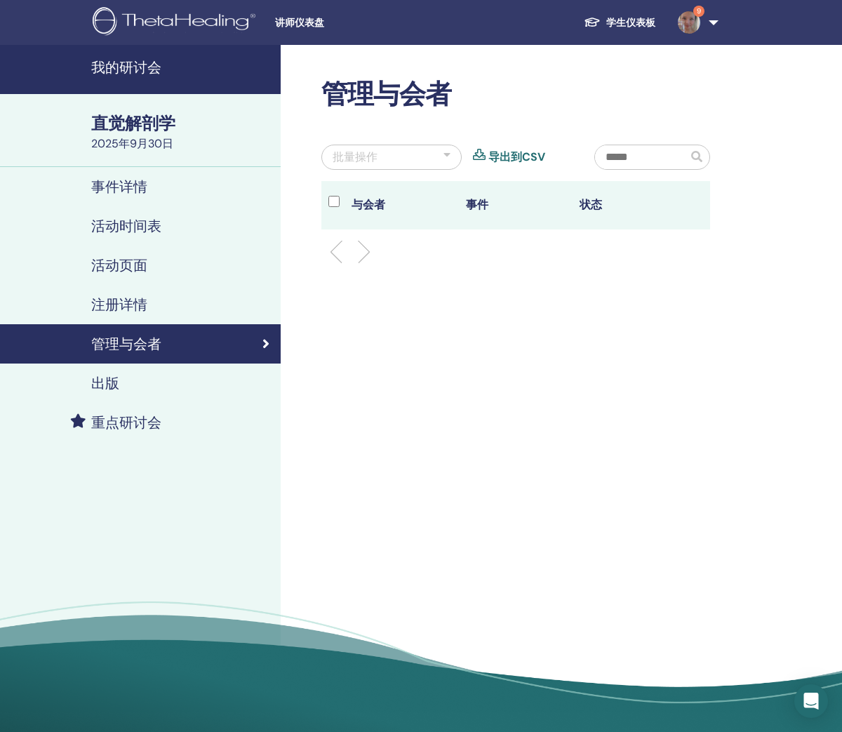
click at [236, 312] on div "注册详情" at bounding box center [140, 304] width 258 height 17
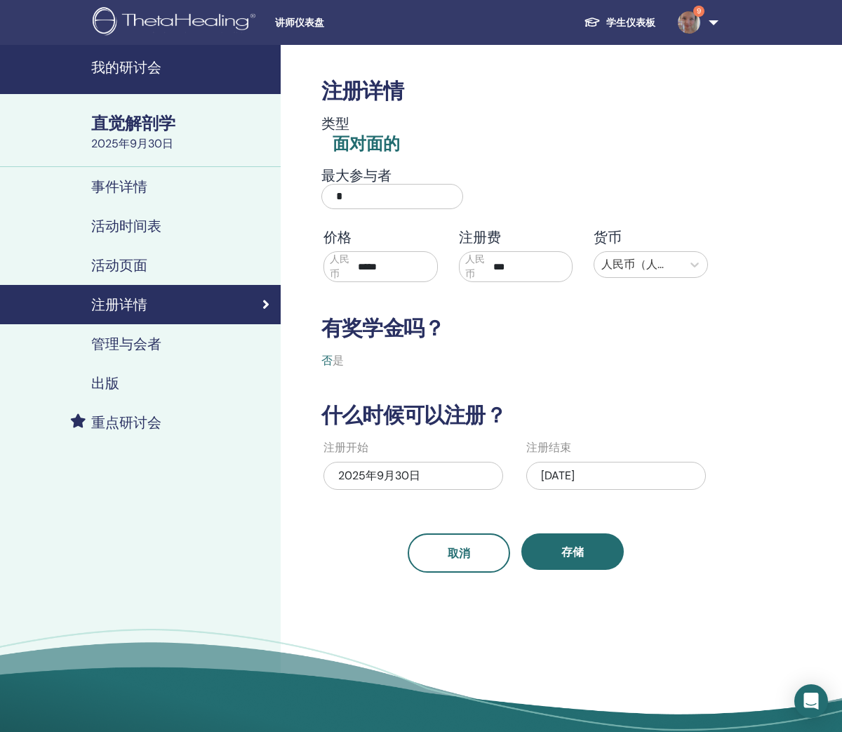
click at [338, 367] on span "是" at bounding box center [338, 360] width 11 height 15
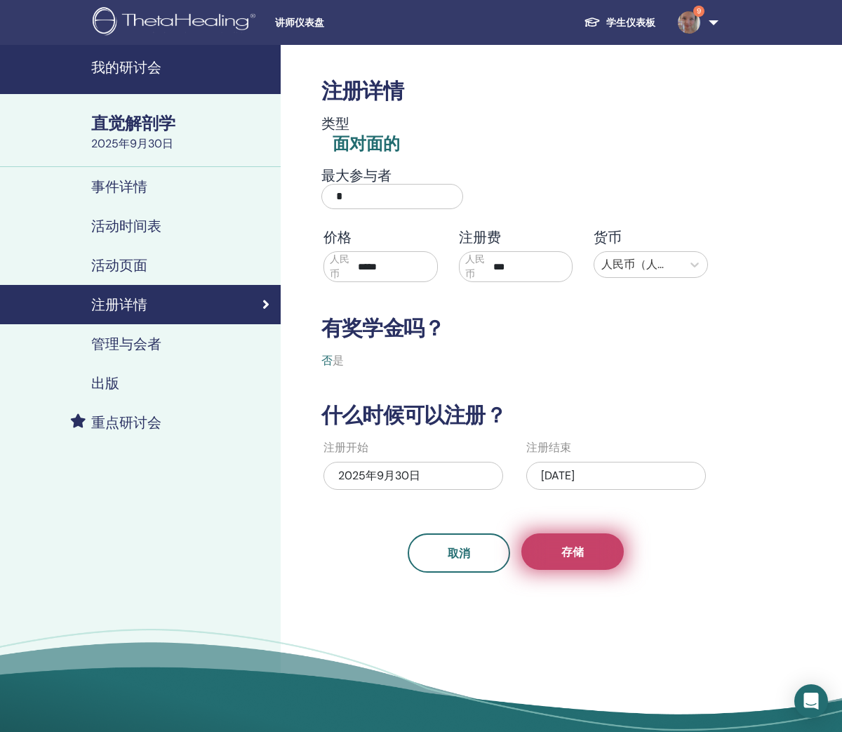
click at [591, 548] on button "存储" at bounding box center [572, 551] width 102 height 36
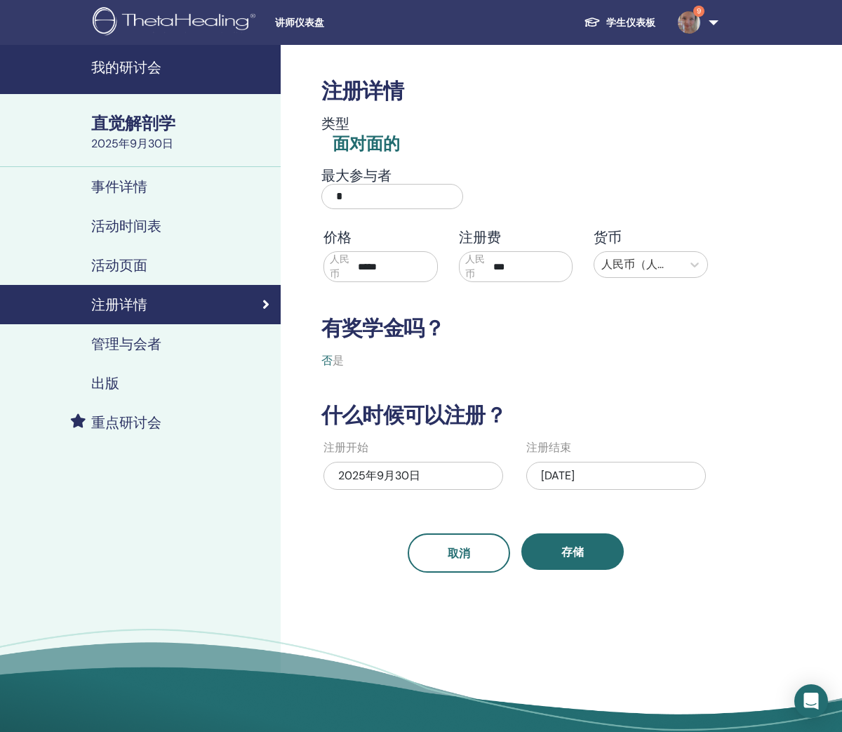
click at [232, 347] on div "管理与会者" at bounding box center [140, 343] width 258 height 17
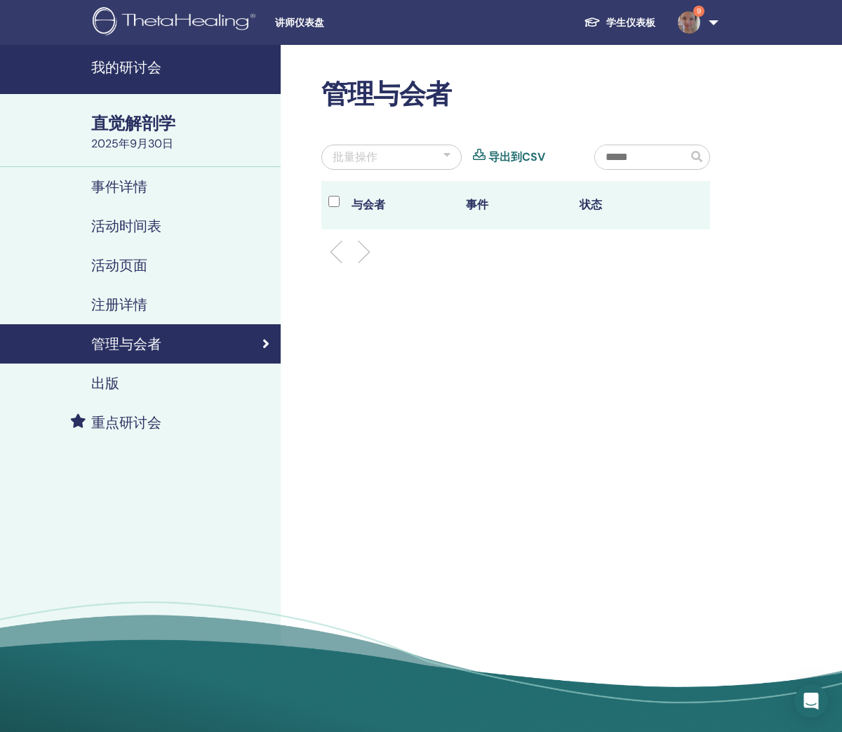
click at [231, 380] on div "出版" at bounding box center [140, 383] width 258 height 17
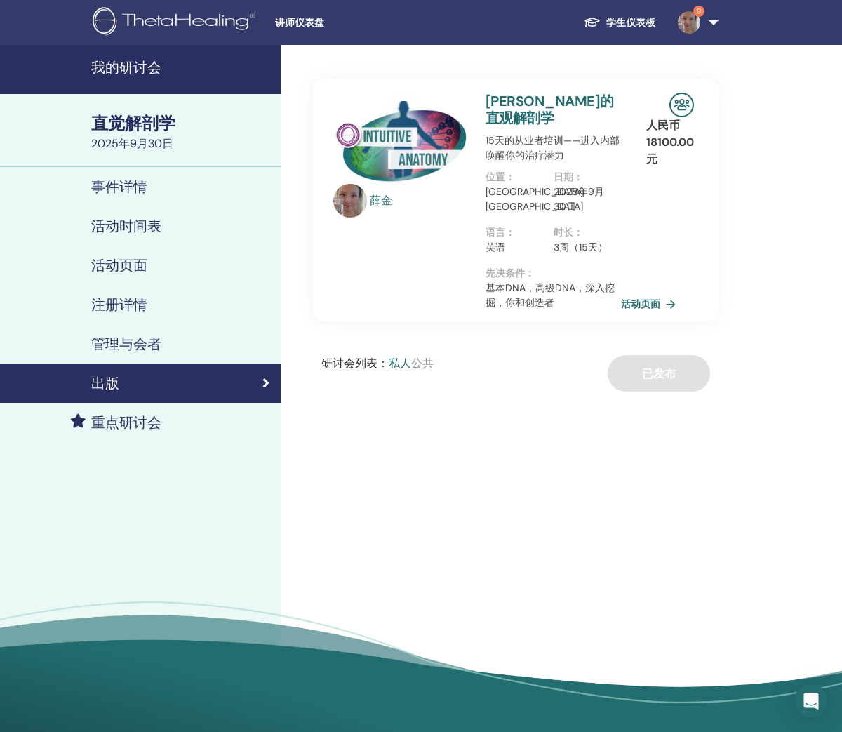
click at [407, 356] on span "私人" at bounding box center [400, 363] width 22 height 15
click at [403, 357] on div "研讨会列表 ： 私人 公共" at bounding box center [377, 373] width 112 height 36
click at [405, 359] on div "研讨会列表 ： 私人 公共" at bounding box center [377, 373] width 112 height 36
click at [406, 368] on div "研讨会列表 ： 私人 公共" at bounding box center [377, 373] width 112 height 36
click at [426, 356] on span "公共" at bounding box center [422, 363] width 22 height 15
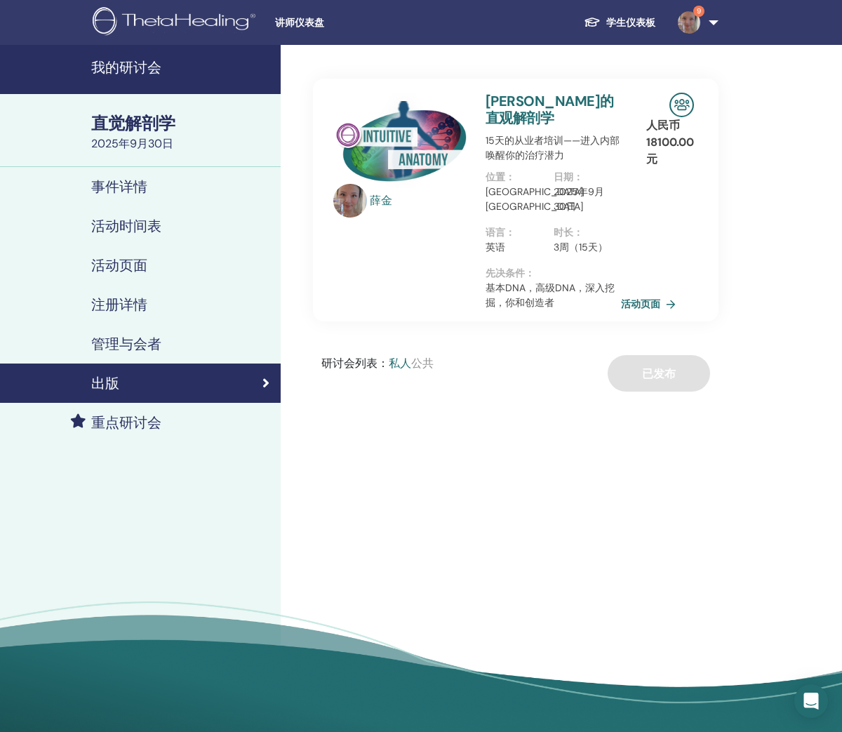
click at [662, 362] on div "研讨会列表 ： 私人 公共 已发布" at bounding box center [516, 373] width 406 height 36
click at [665, 358] on div "研讨会列表 ： 私人 公共 已发布" at bounding box center [516, 373] width 406 height 36
click at [651, 294] on link "活动页面" at bounding box center [653, 303] width 60 height 21
click at [197, 411] on link "重点研讨会" at bounding box center [140, 422] width 281 height 39
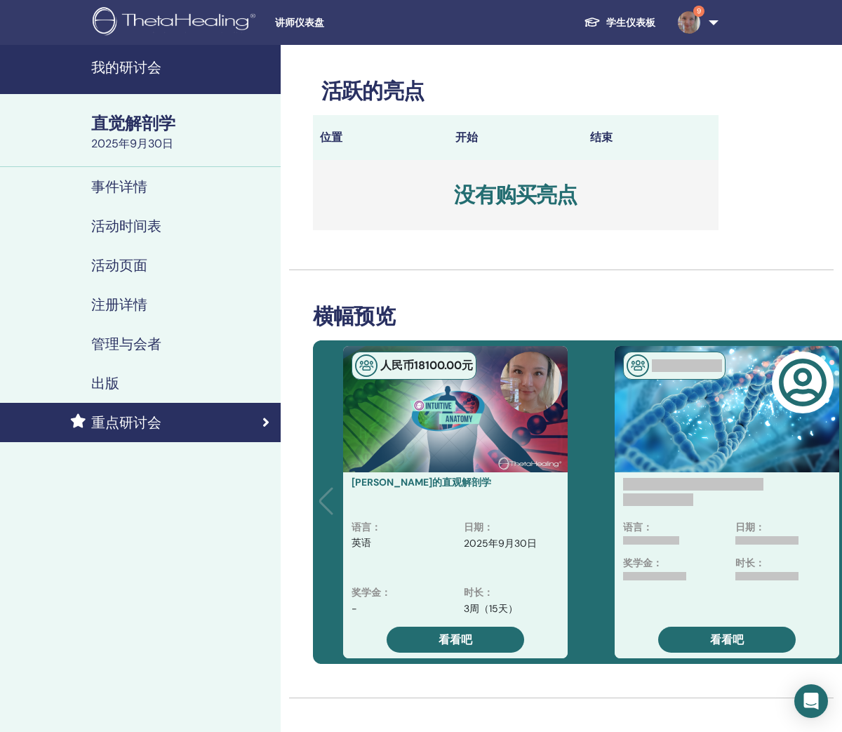
click at [201, 184] on div "事件详情" at bounding box center [140, 186] width 258 height 17
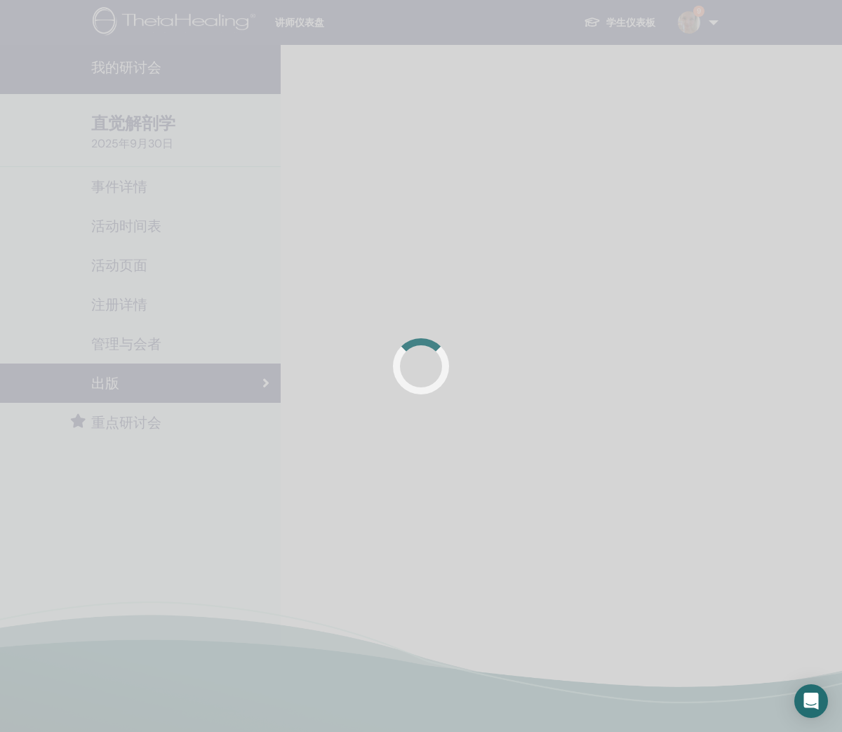
scroll to position [7, 0]
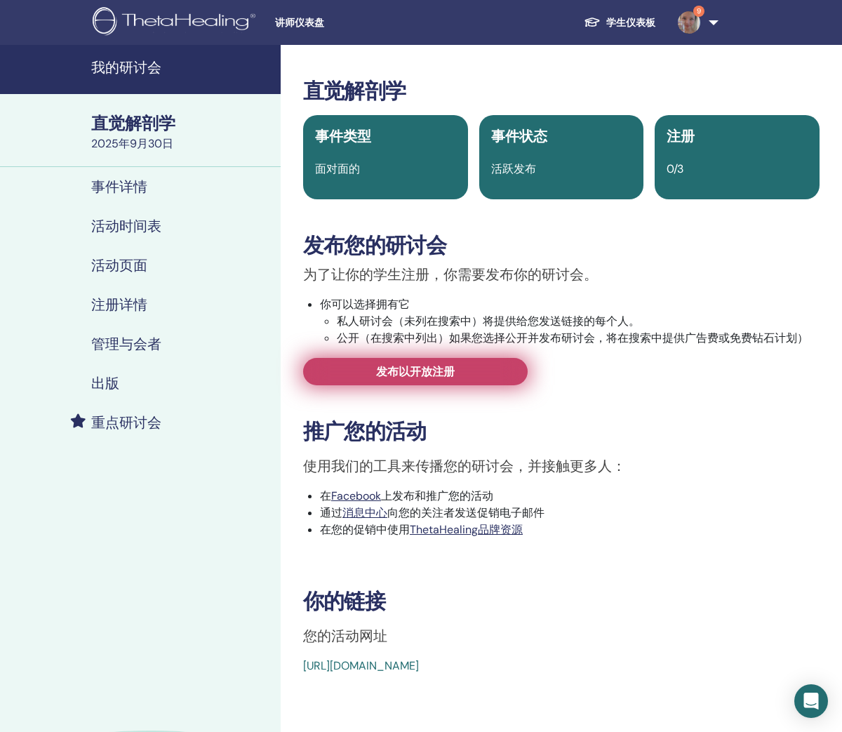
click at [391, 382] on link "发布以开放注册" at bounding box center [415, 371] width 225 height 27
